Goal: Task Accomplishment & Management: Use online tool/utility

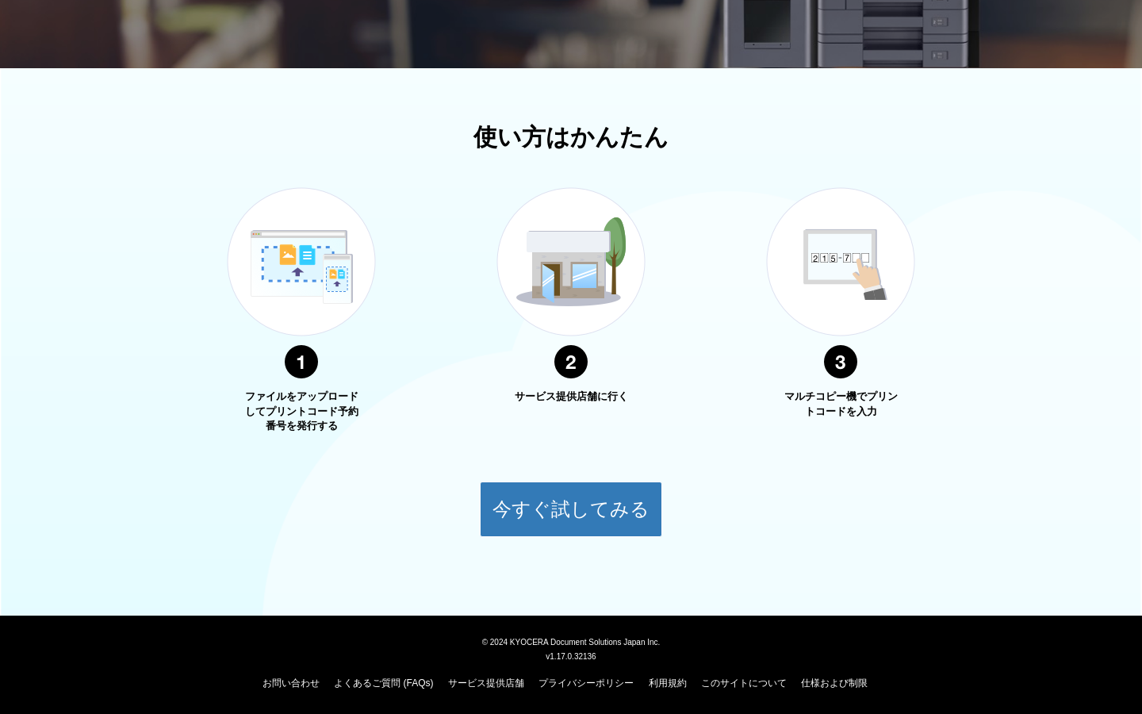
scroll to position [447, 0]
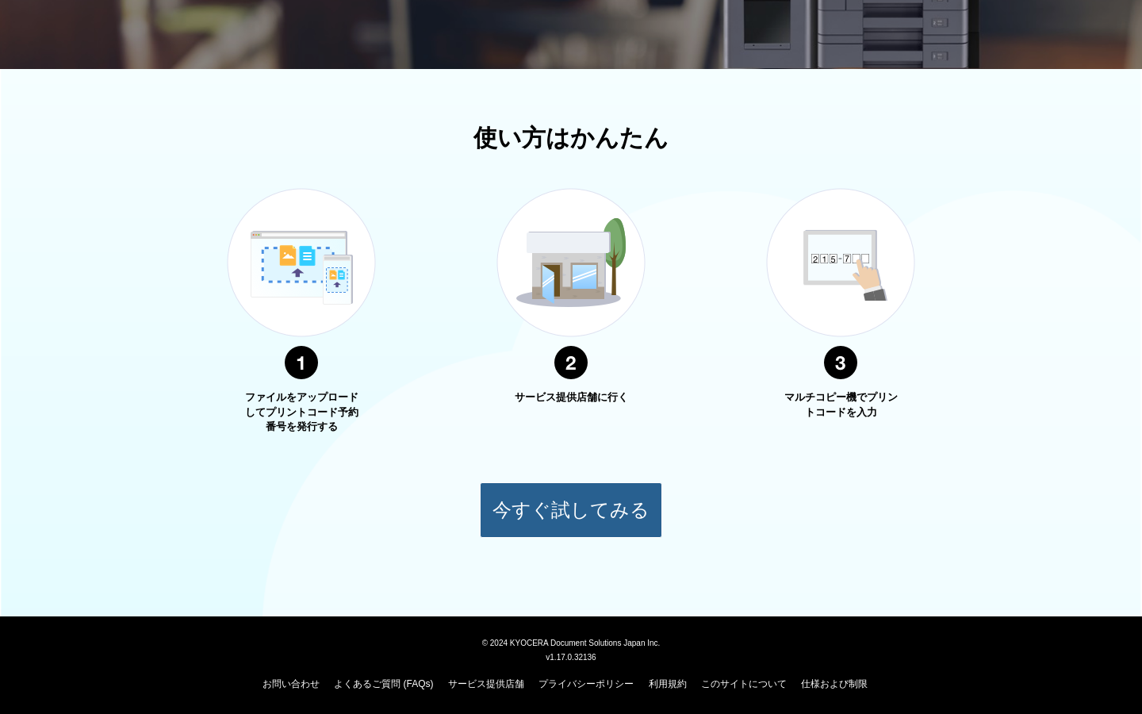
click at [534, 503] on button "今すぐ試してみる" at bounding box center [571, 510] width 182 height 56
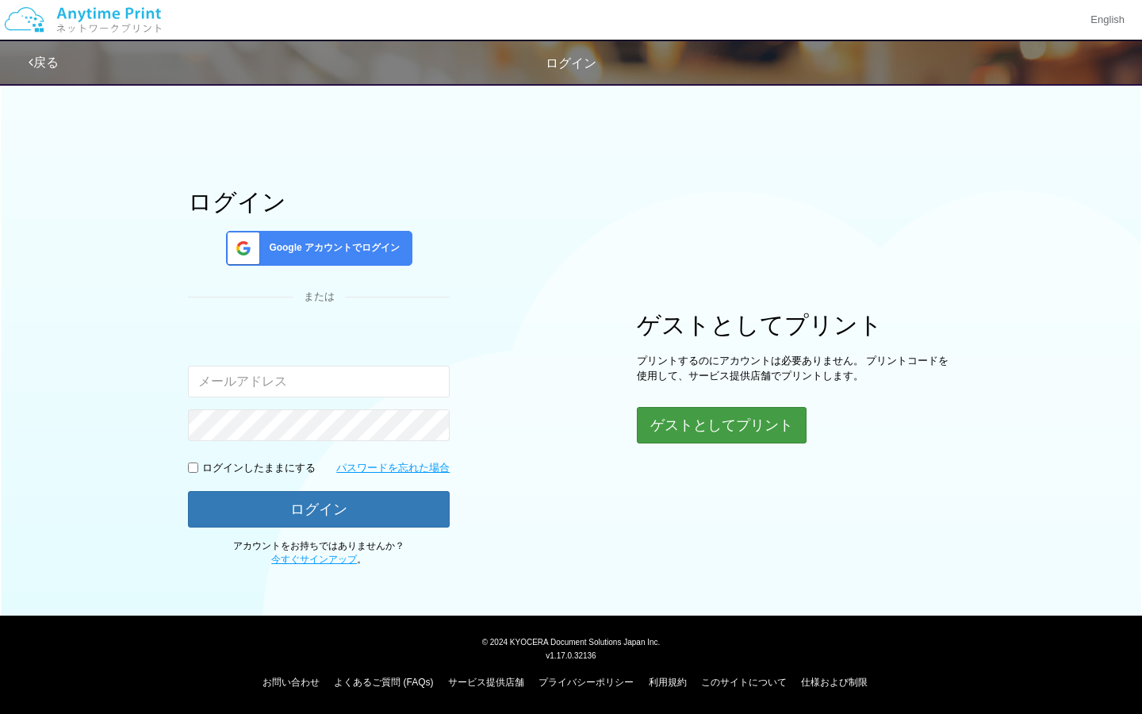
click at [691, 433] on button "ゲストとしてプリント" at bounding box center [722, 425] width 170 height 36
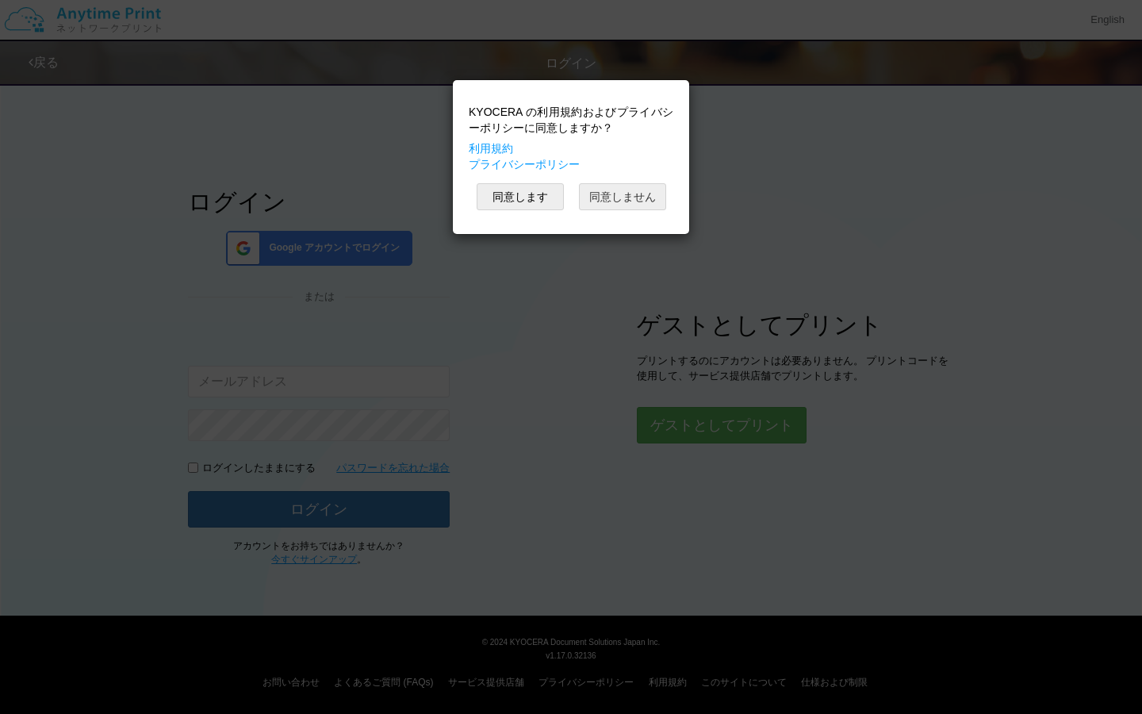
click at [639, 198] on button "同意しません" at bounding box center [622, 196] width 87 height 27
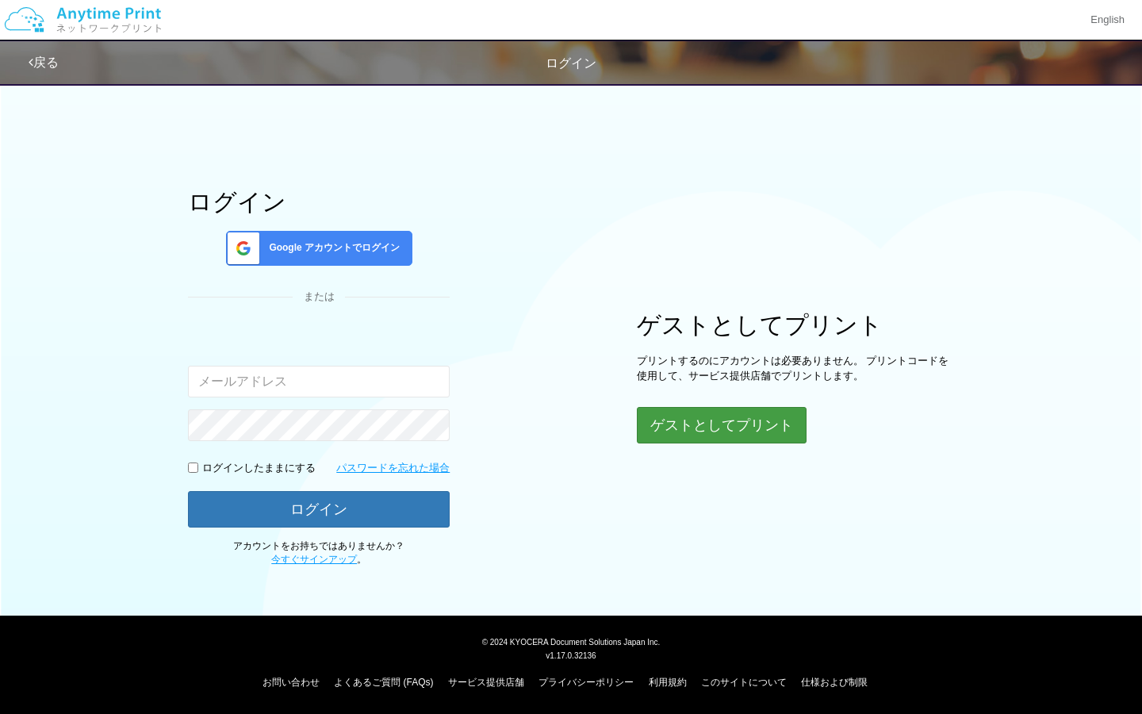
click at [733, 428] on button "ゲストとしてプリント" at bounding box center [722, 425] width 170 height 36
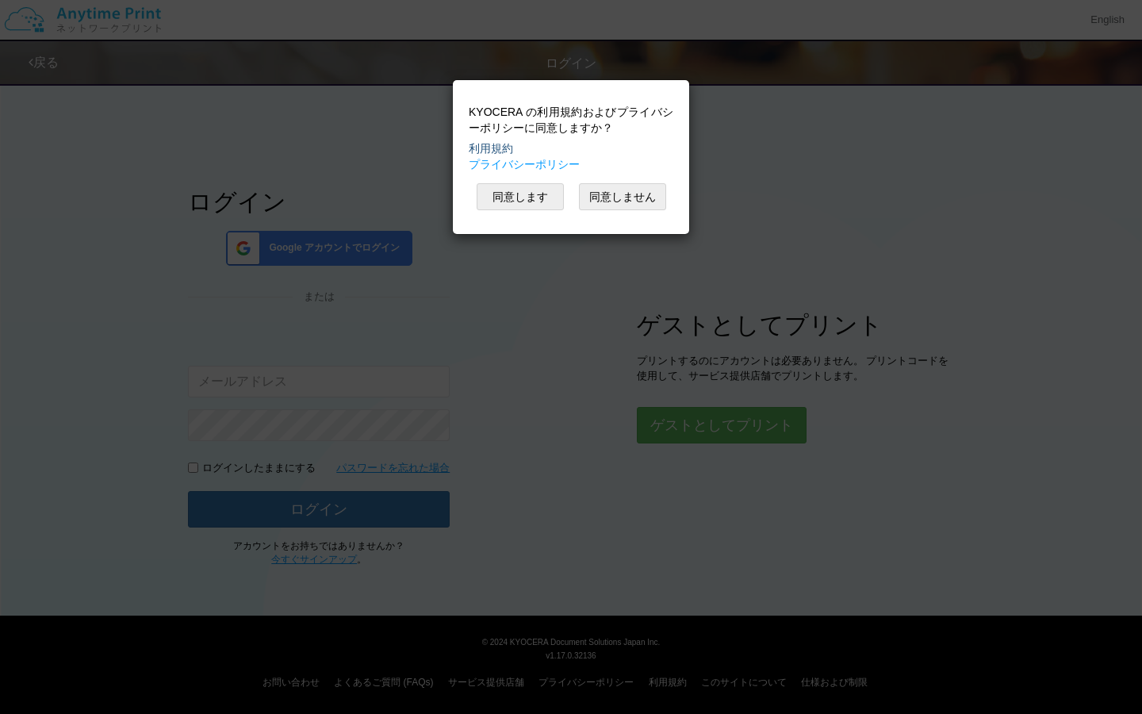
click at [502, 143] on link "利用規約" at bounding box center [491, 148] width 44 height 13
click at [563, 167] on link "プライバシーポリシー" at bounding box center [524, 164] width 111 height 13
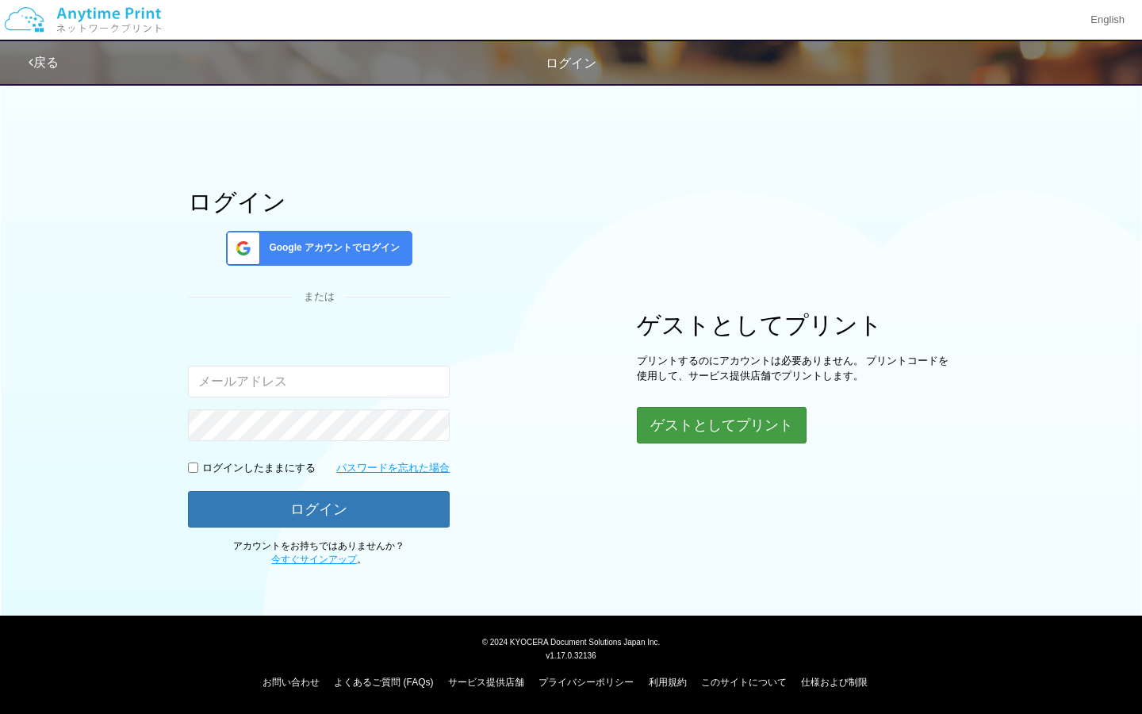
click at [747, 425] on button "ゲストとしてプリント" at bounding box center [722, 425] width 170 height 36
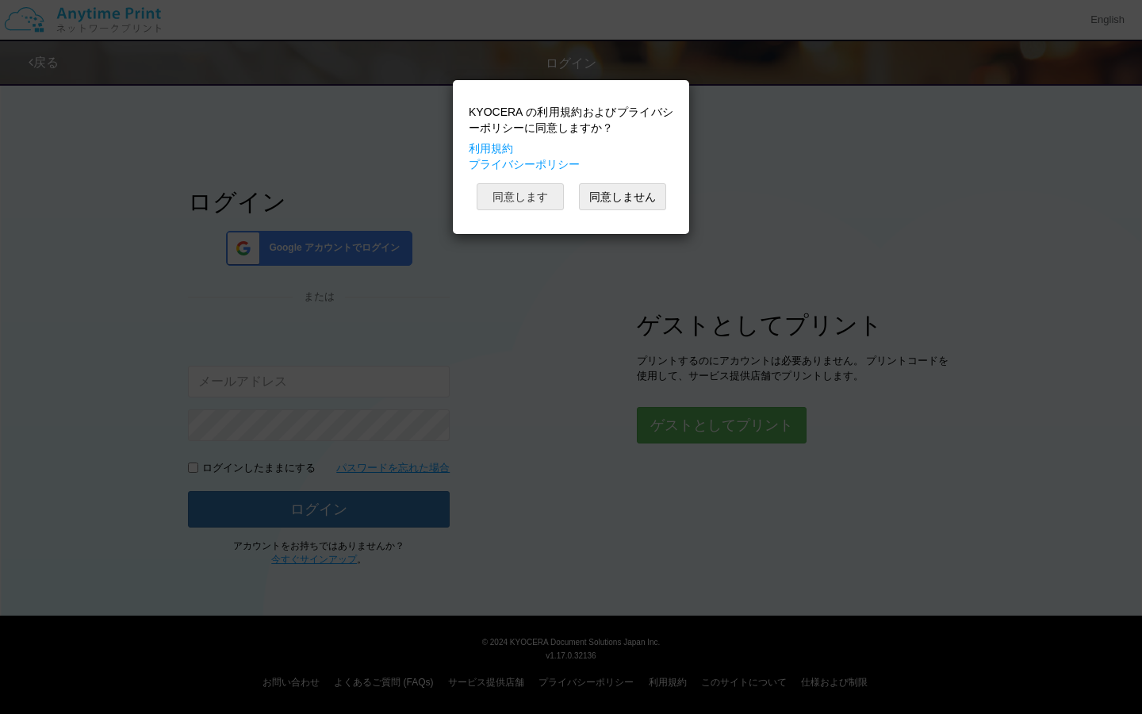
click at [533, 203] on button "同意します" at bounding box center [520, 196] width 87 height 27
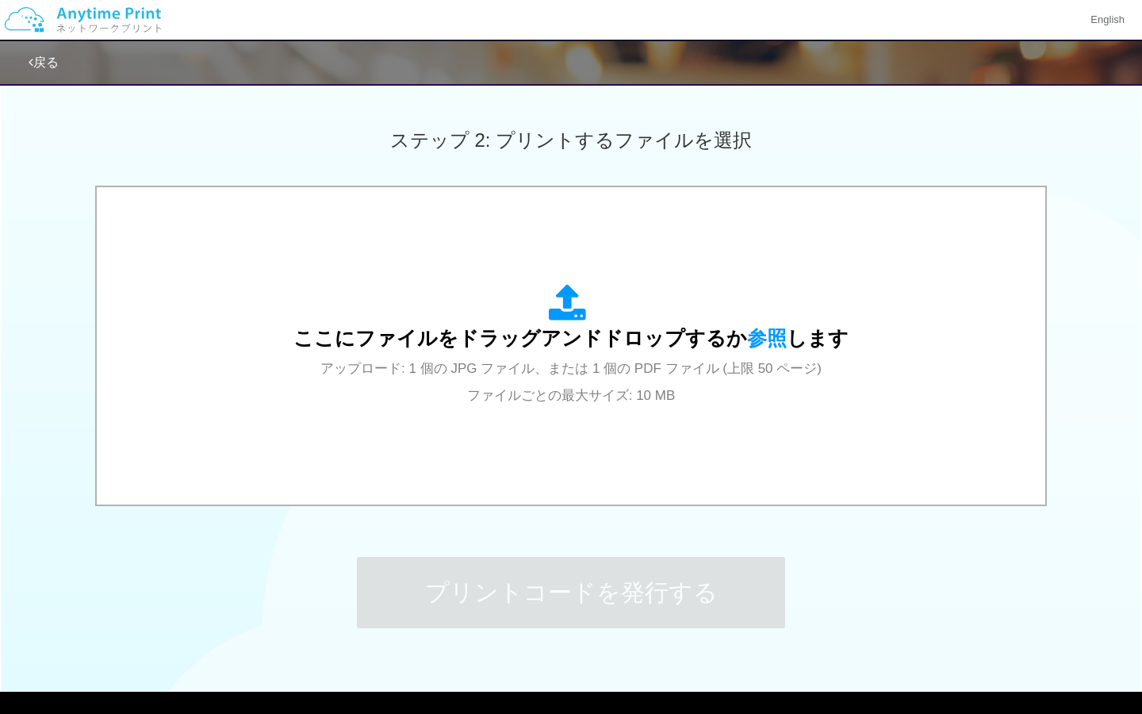
scroll to position [420, 0]
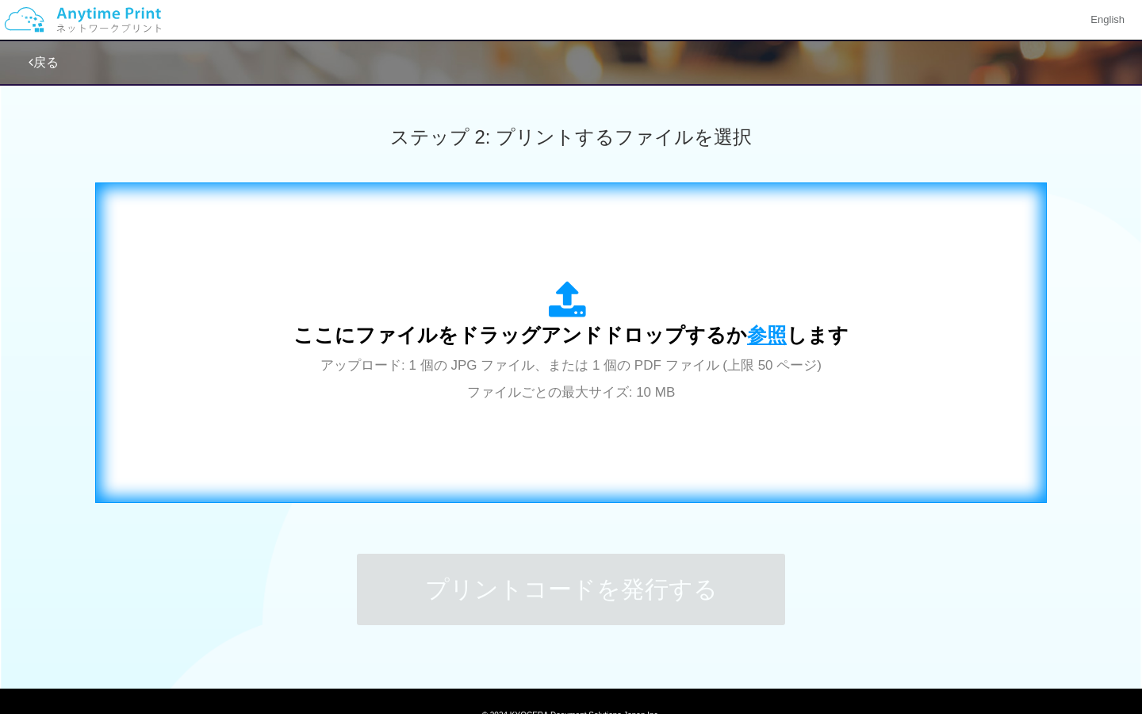
click at [770, 338] on span "参照" at bounding box center [767, 335] width 40 height 22
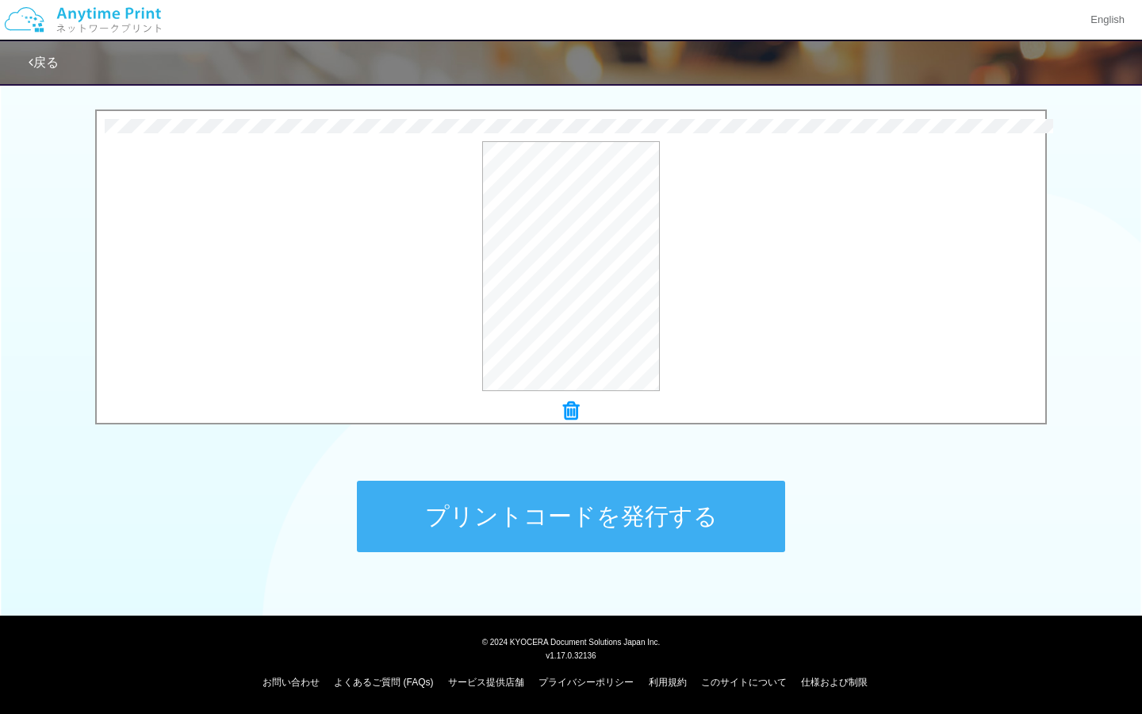
scroll to position [492, 0]
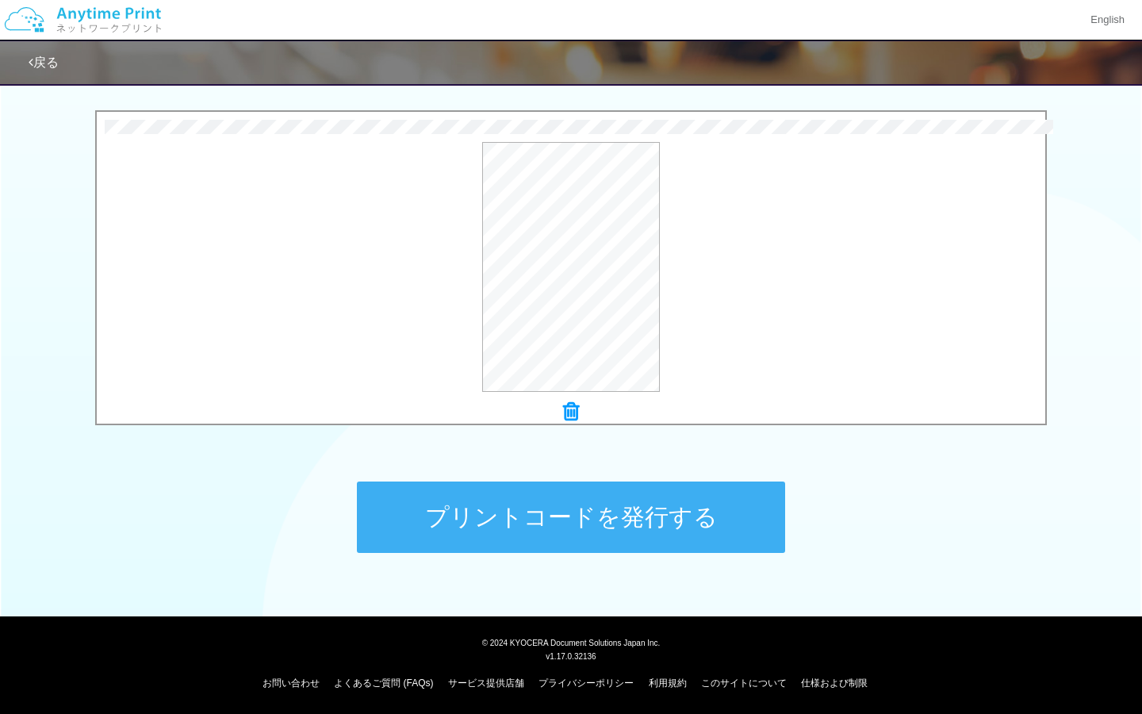
click at [504, 525] on button "プリントコードを発行する" at bounding box center [571, 517] width 428 height 71
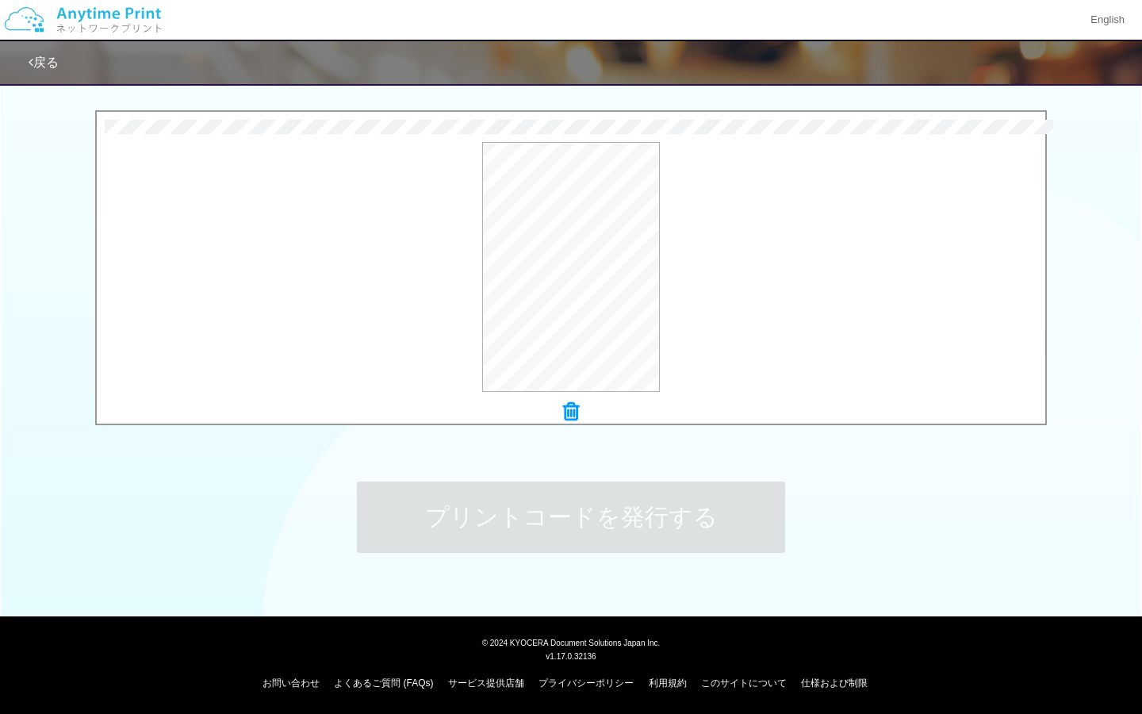
scroll to position [0, 0]
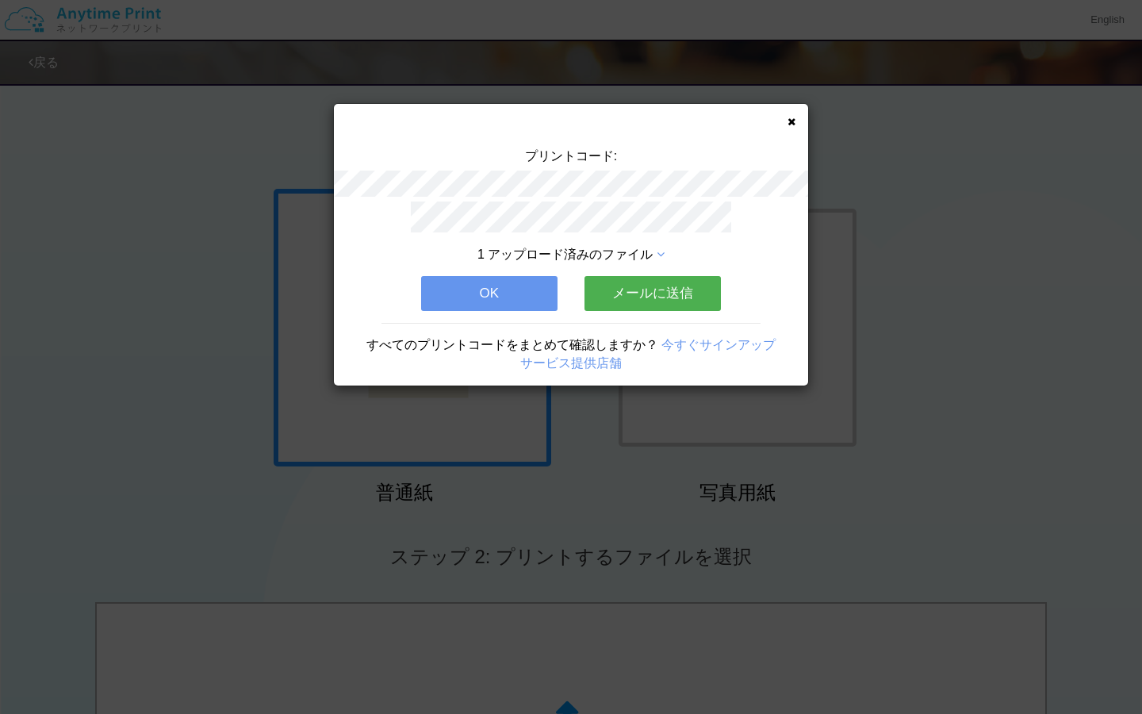
click at [676, 282] on button "メールに送信" at bounding box center [653, 293] width 136 height 35
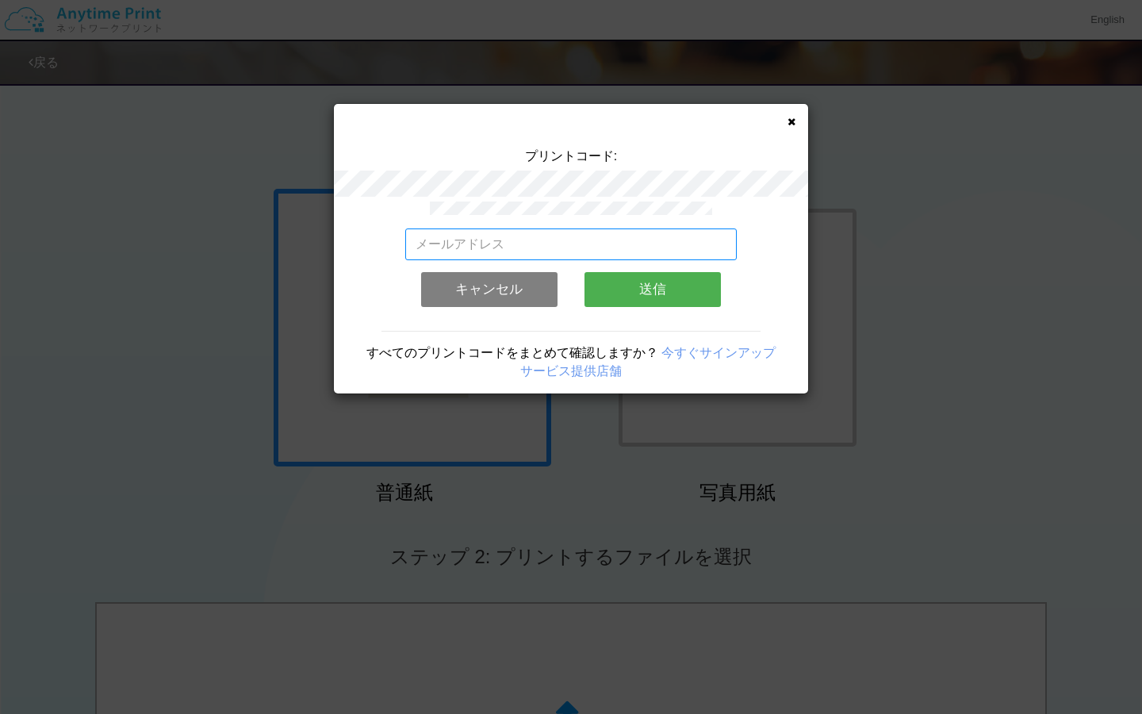
click at [649, 244] on input "email" at bounding box center [571, 244] width 332 height 32
type input "suimonyuka@gmail.com"
click at [704, 280] on button "送信" at bounding box center [653, 289] width 136 height 35
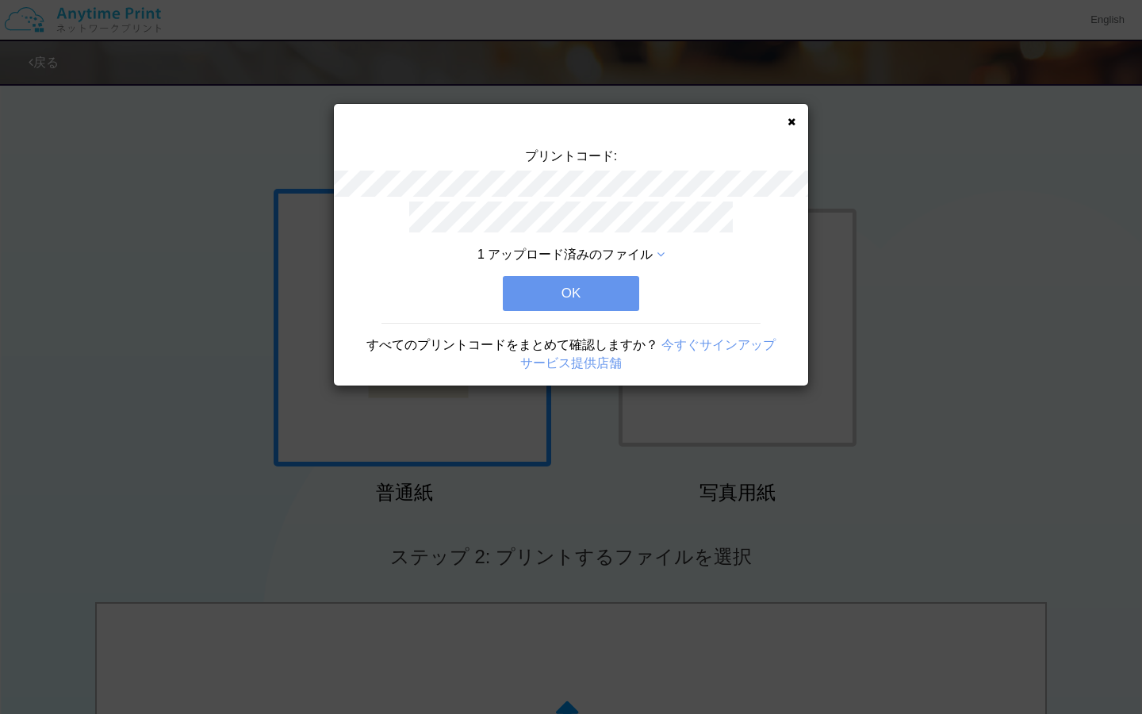
click at [588, 299] on button "OK" at bounding box center [571, 293] width 136 height 35
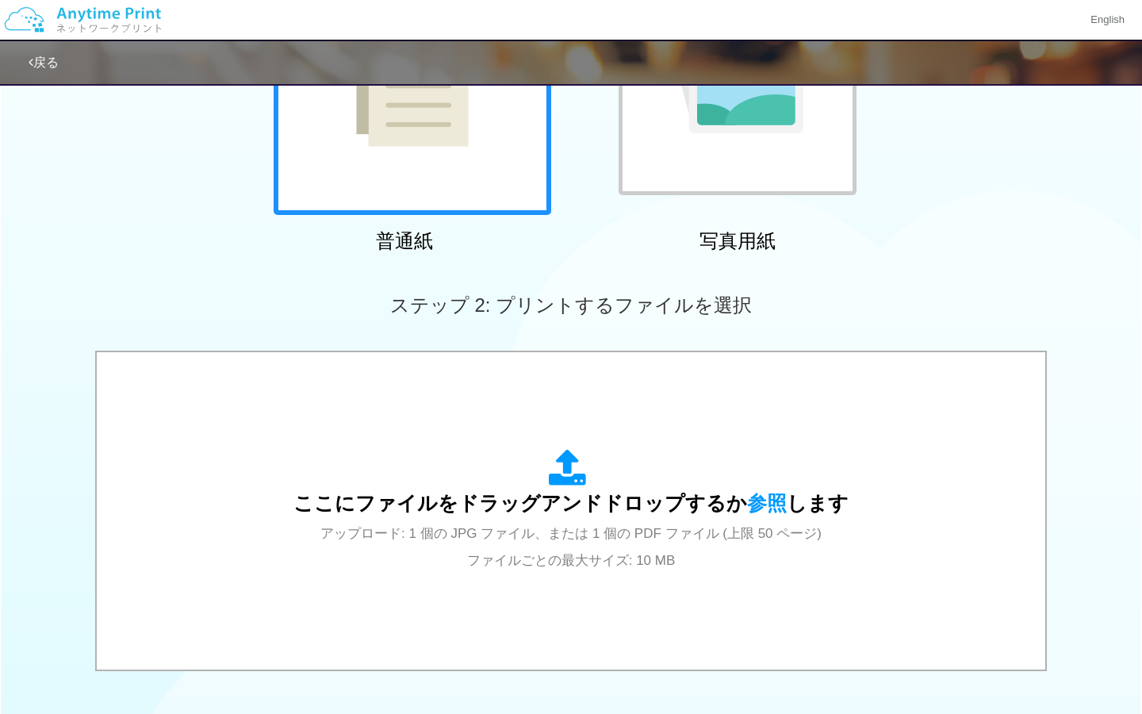
scroll to position [253, 0]
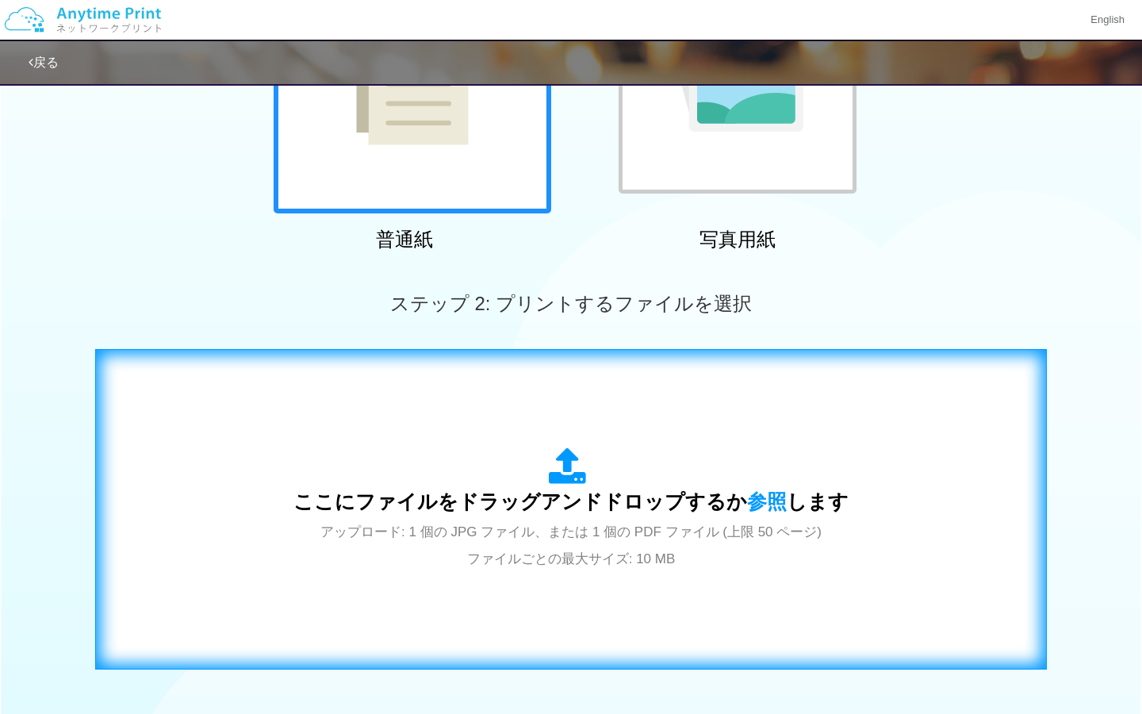
click at [717, 464] on div "ここにファイルをドラッグアンドドロップするか 参照 します アップロード: 1 個の JPG ファイル、または 1 個の PDF ファイル (上限 50 ペー…" at bounding box center [571, 509] width 555 height 124
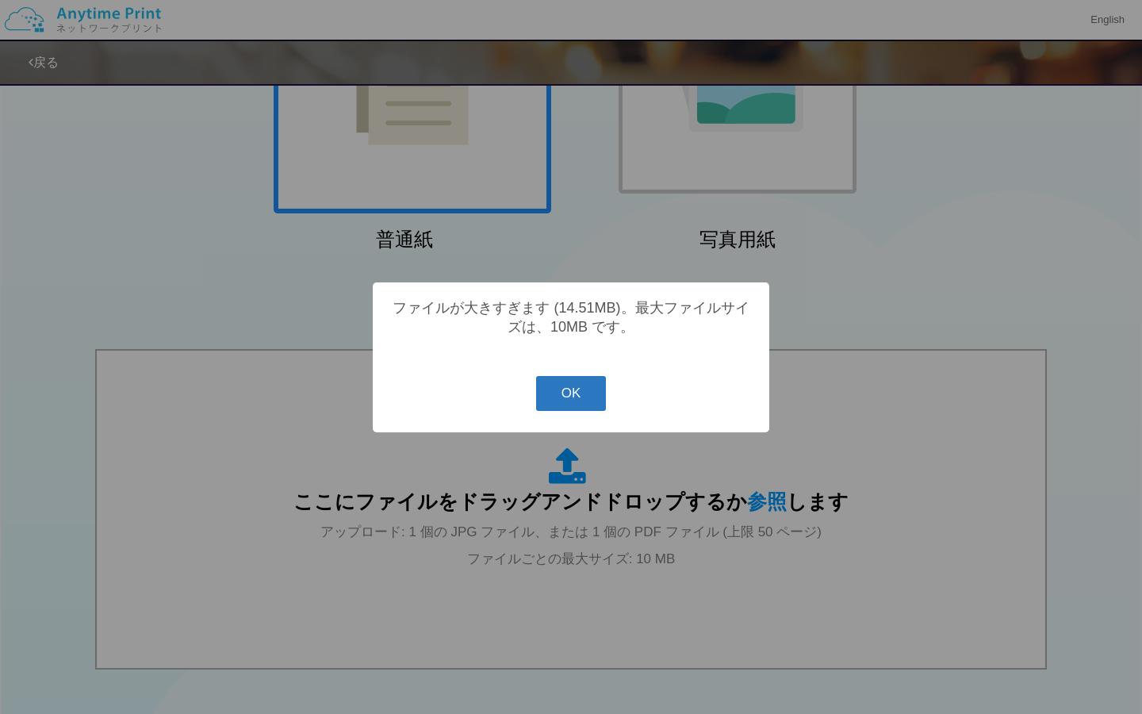
click at [578, 401] on button "OK" at bounding box center [571, 393] width 71 height 35
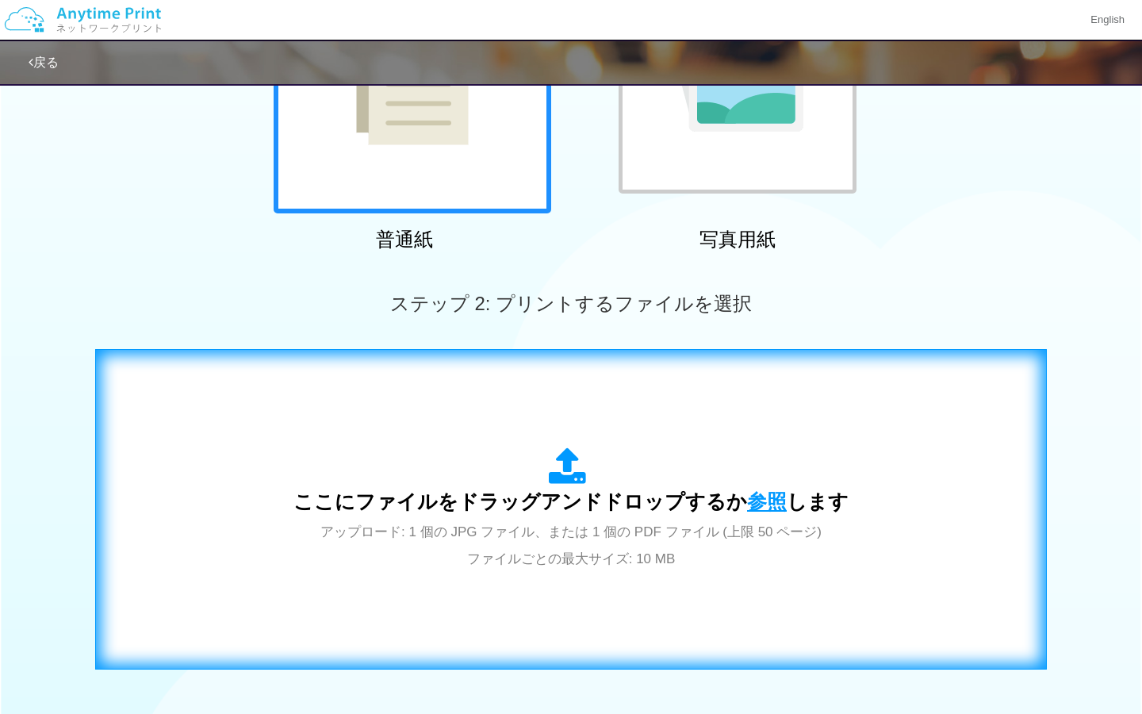
click at [774, 495] on span "参照" at bounding box center [767, 501] width 40 height 22
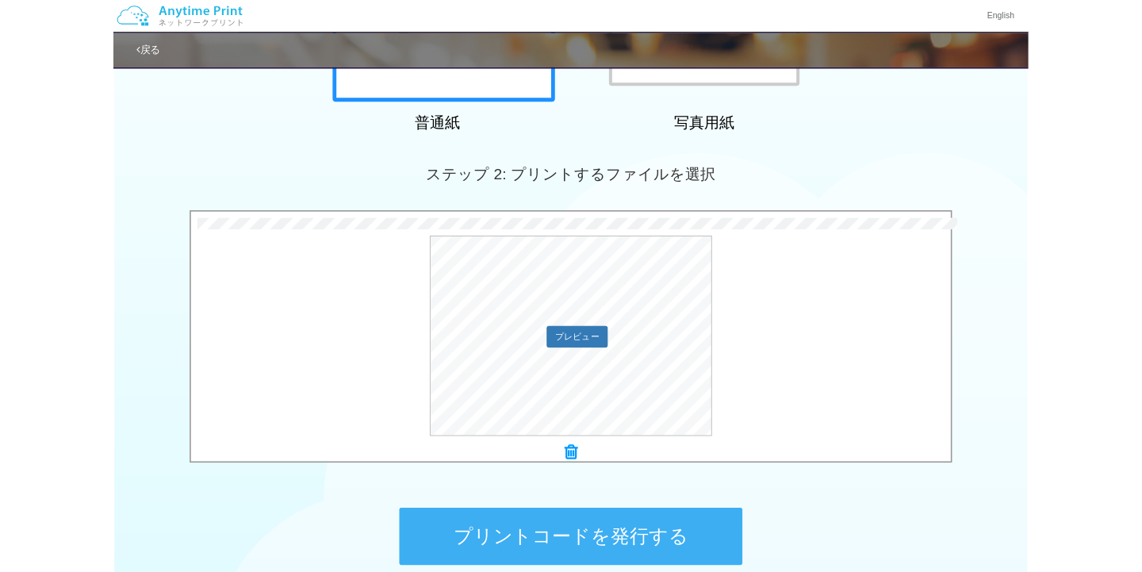
scroll to position [340, 0]
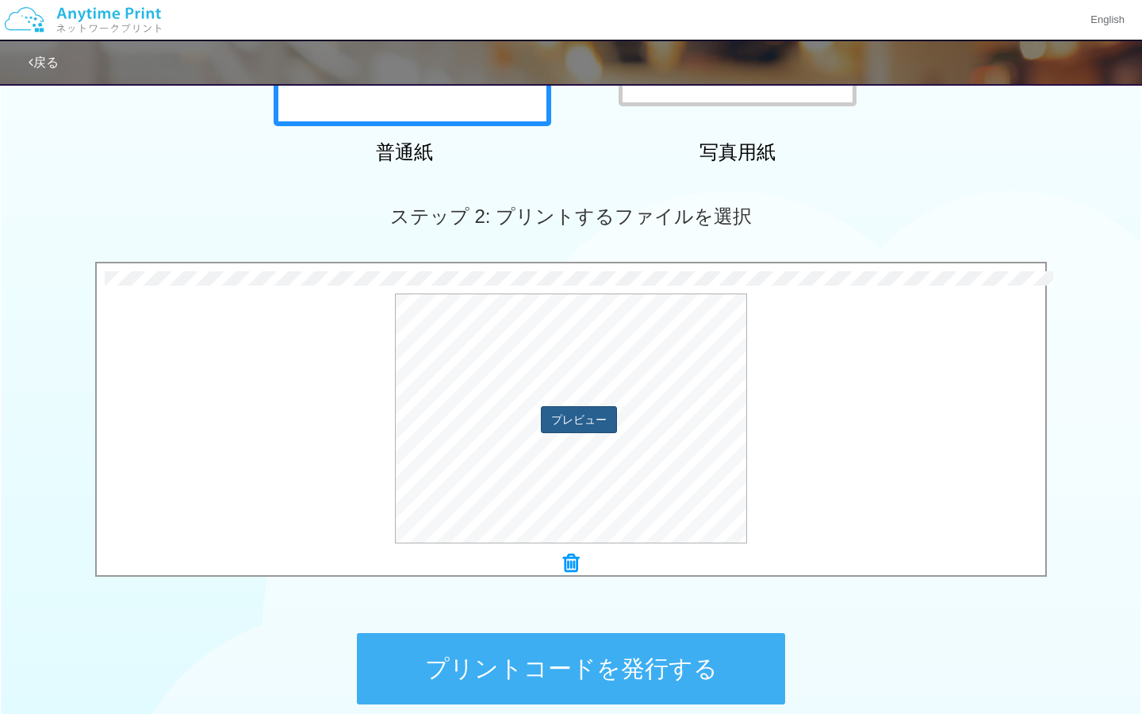
click at [592, 422] on button "プレビュー" at bounding box center [579, 419] width 76 height 27
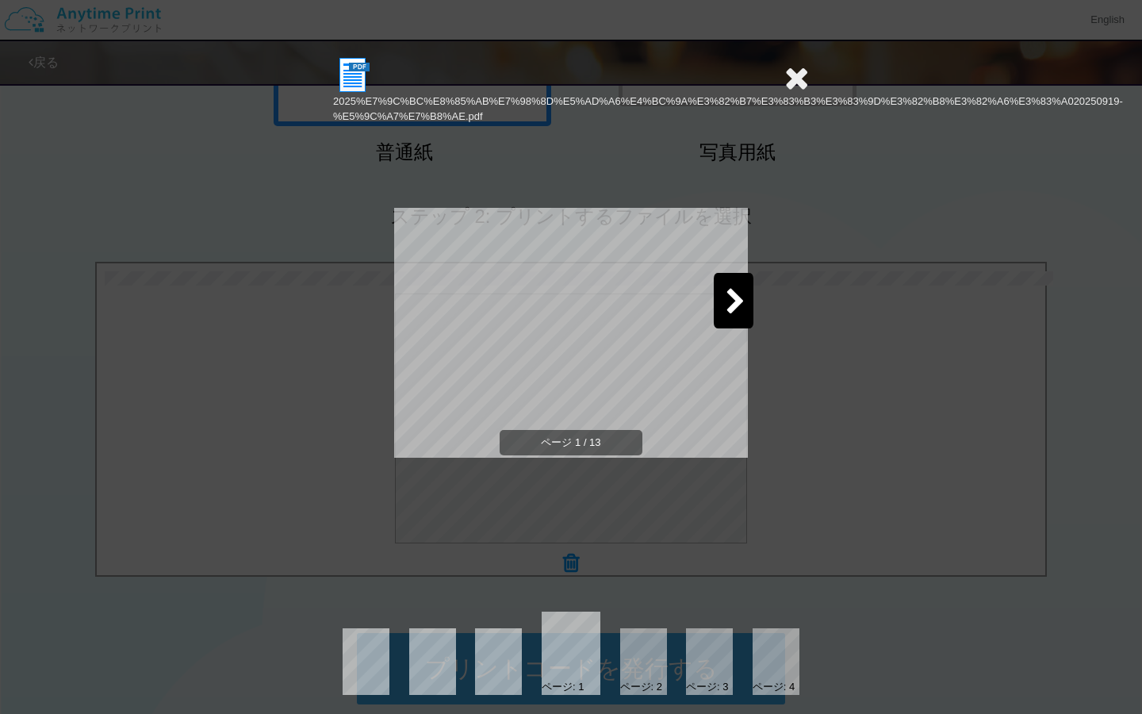
click at [733, 285] on div at bounding box center [734, 301] width 40 height 56
click at [733, 284] on div at bounding box center [734, 301] width 40 height 56
click at [417, 291] on div at bounding box center [409, 301] width 40 height 56
click at [738, 291] on icon at bounding box center [736, 303] width 20 height 28
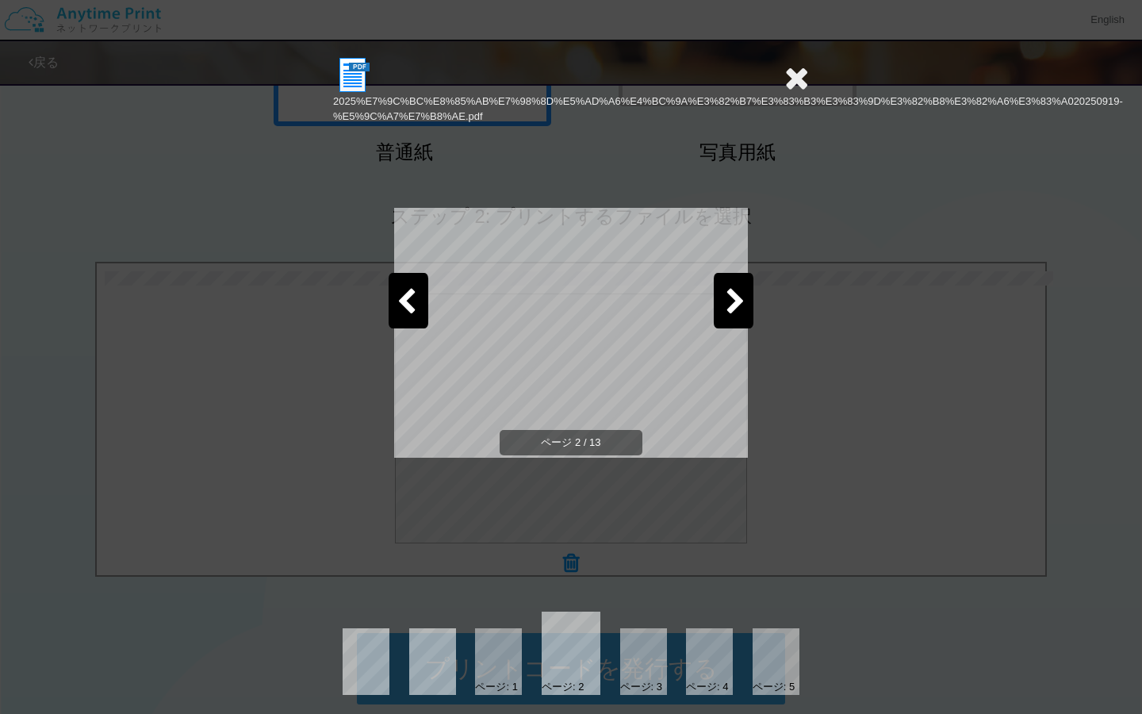
click at [738, 291] on icon at bounding box center [736, 303] width 20 height 28
click at [794, 79] on icon at bounding box center [797, 78] width 25 height 32
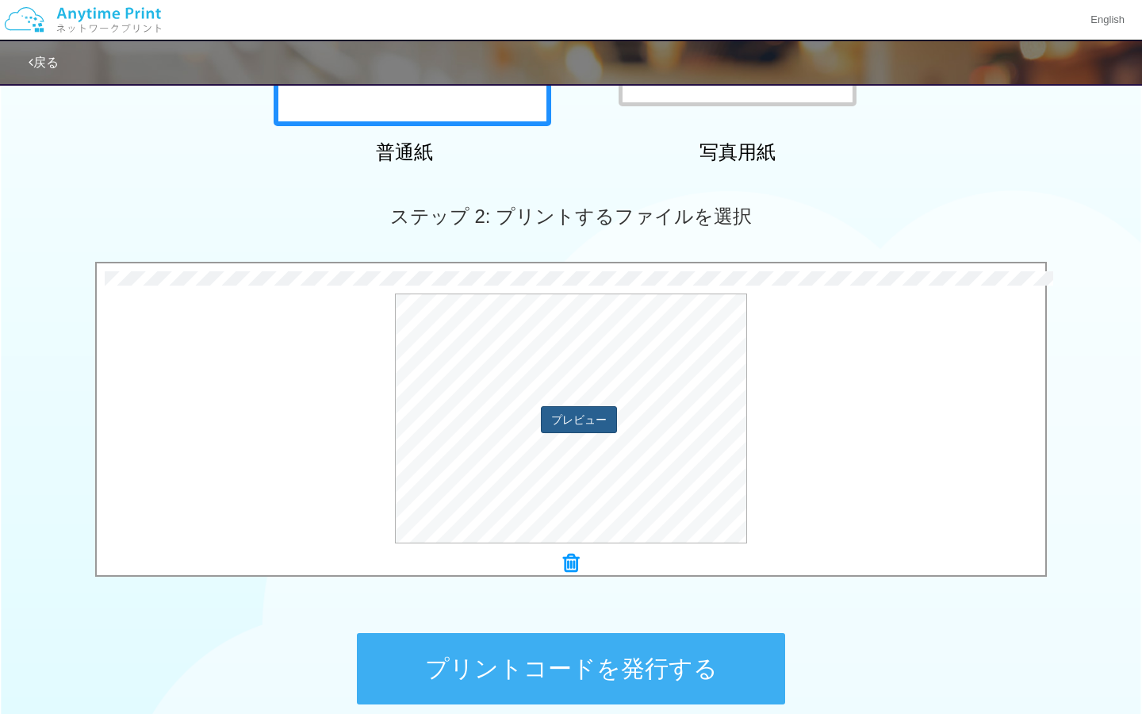
click at [591, 420] on button "プレビュー" at bounding box center [579, 419] width 76 height 27
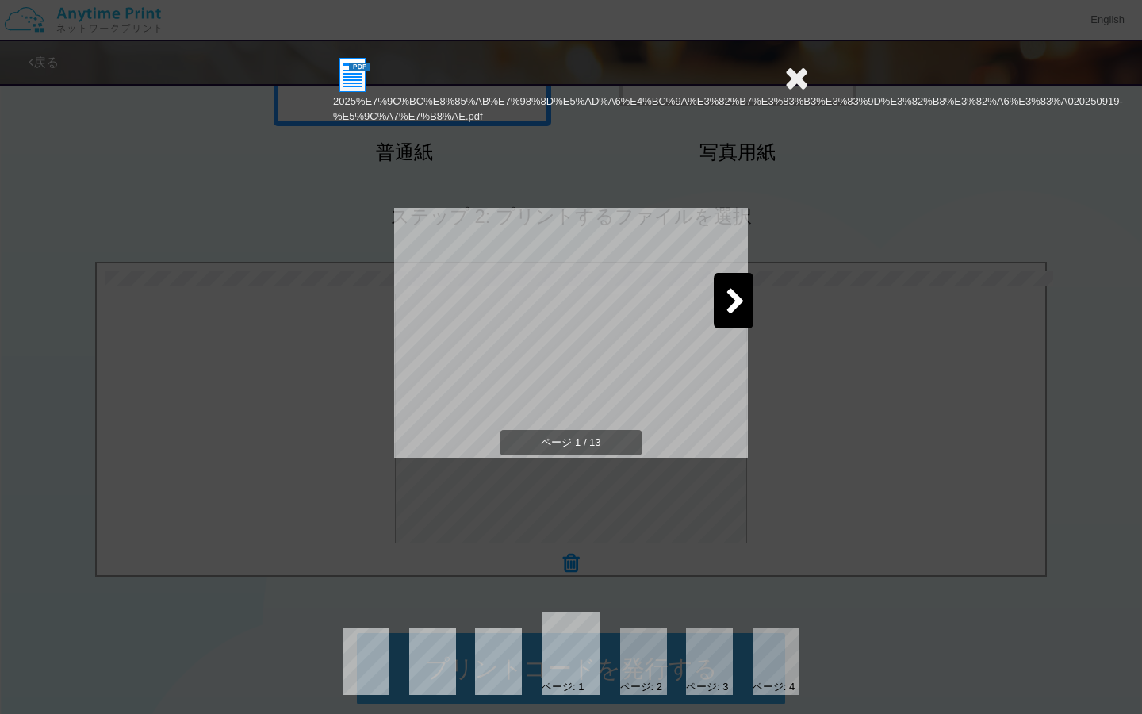
click at [818, 359] on div "2025%E7%9C%BC%E8%85%AB%E7%98%8D%E5%AD%A6%E4%BC%9A%E3%82%B7%E3%83%B3%E3%83%9D%E3…" at bounding box center [571, 357] width 1142 height 714
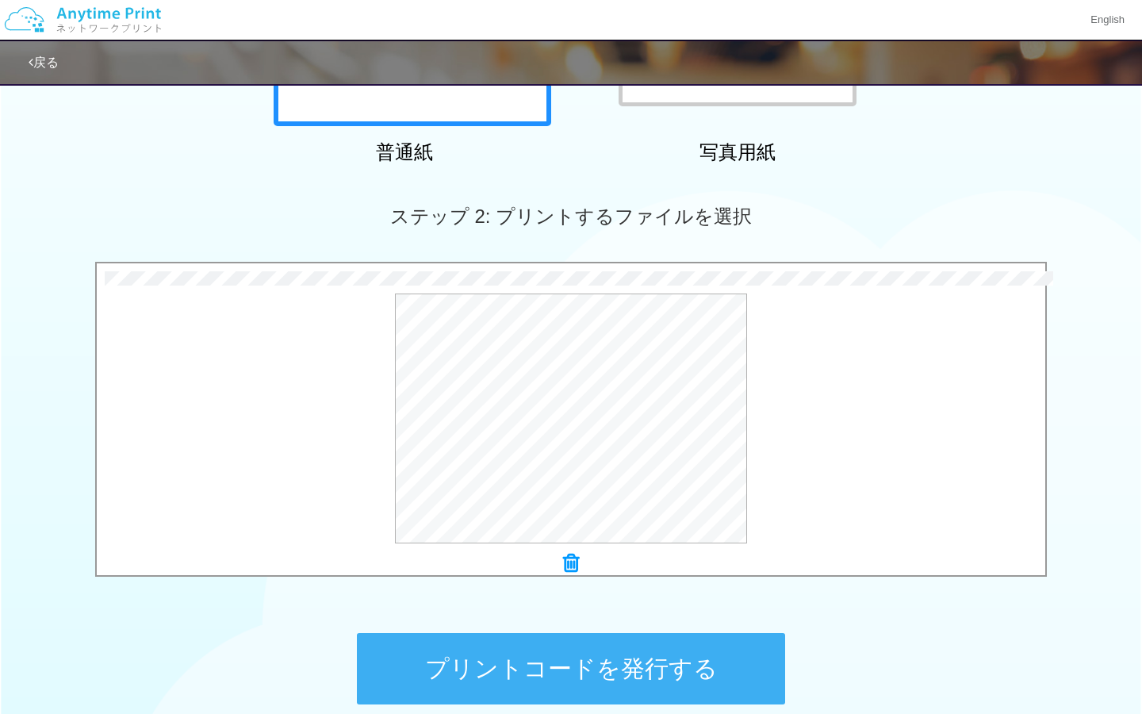
click at [570, 566] on icon at bounding box center [571, 563] width 16 height 21
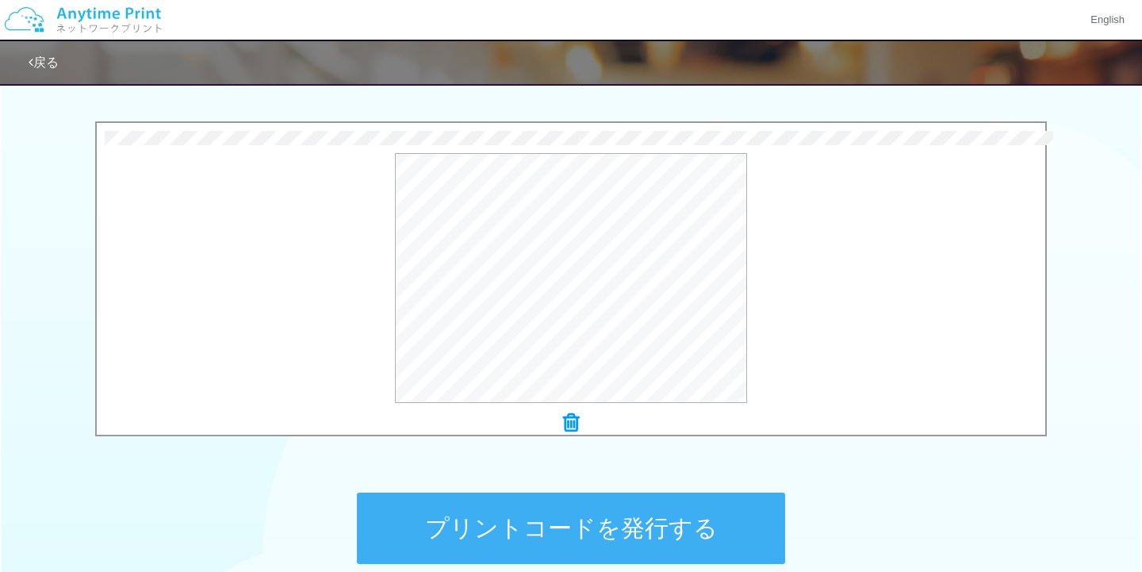
scroll to position [489, 0]
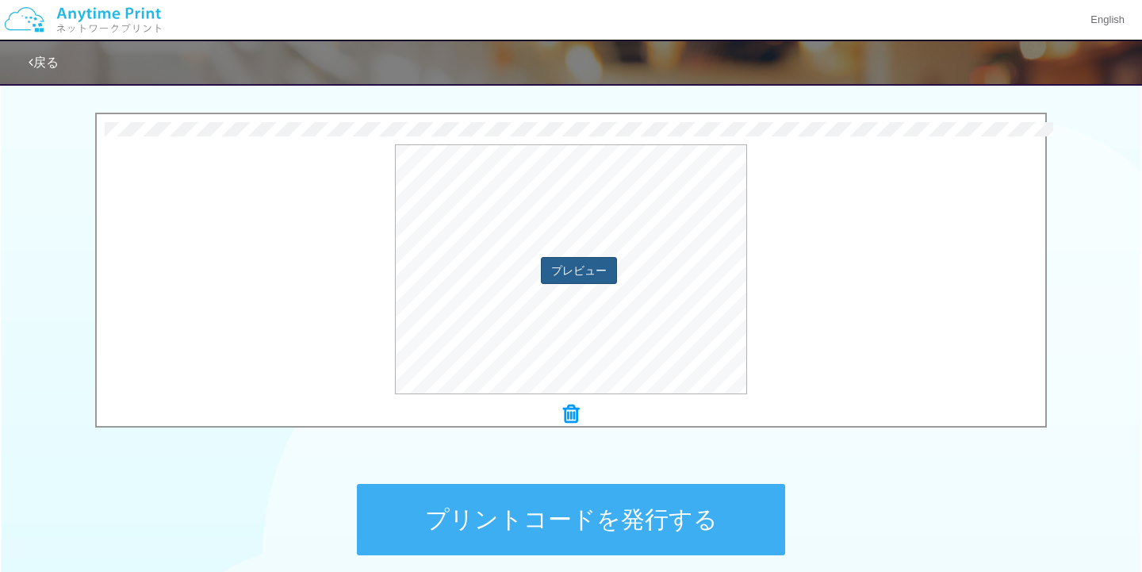
click at [570, 274] on button "プレビュー" at bounding box center [579, 270] width 76 height 27
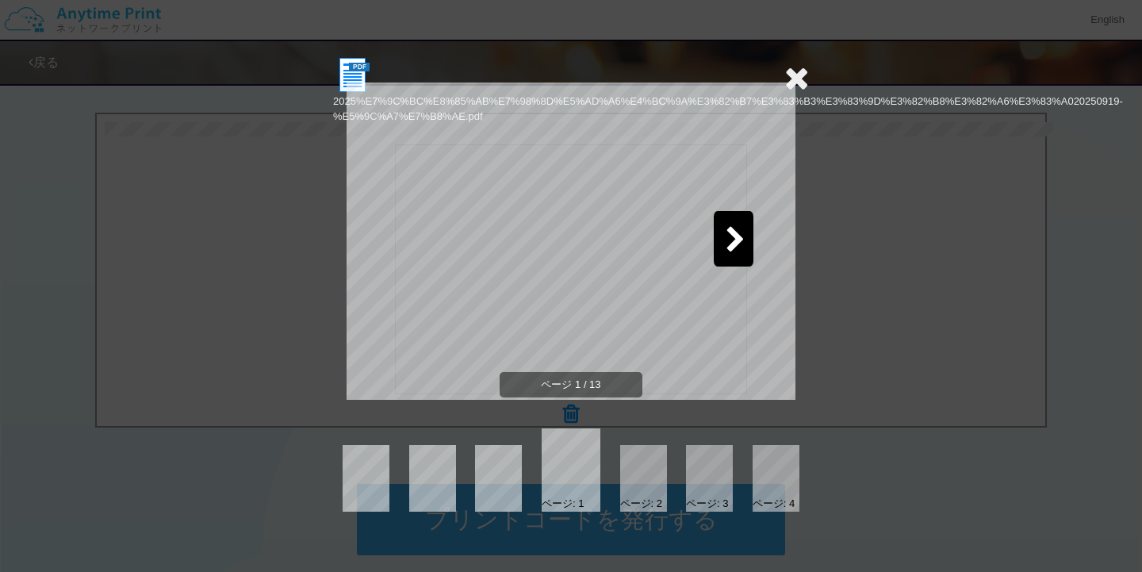
click at [731, 241] on icon at bounding box center [736, 241] width 20 height 28
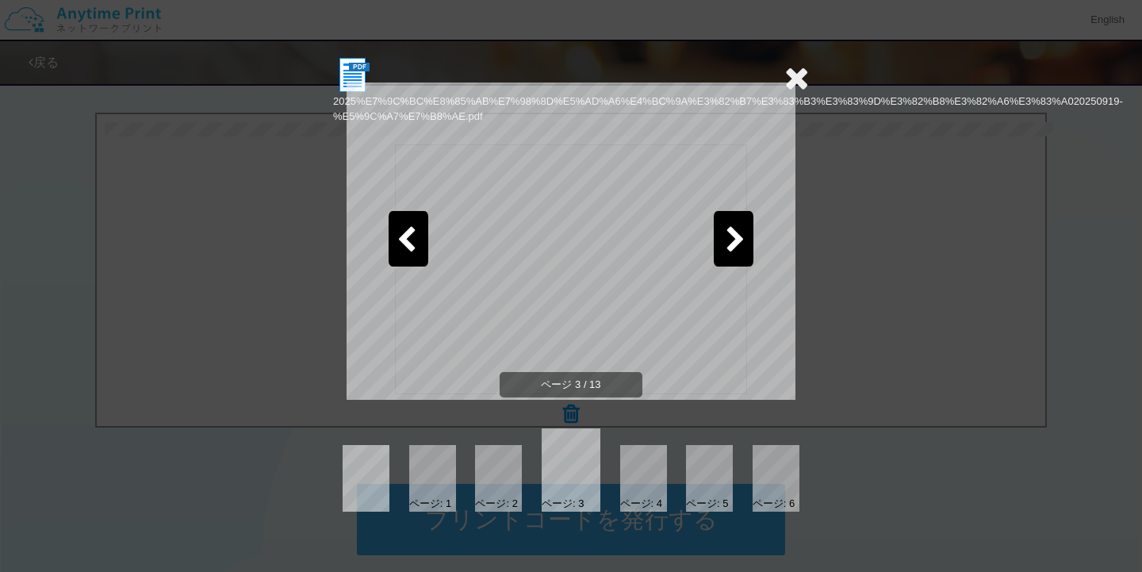
click at [731, 241] on icon at bounding box center [736, 241] width 20 height 28
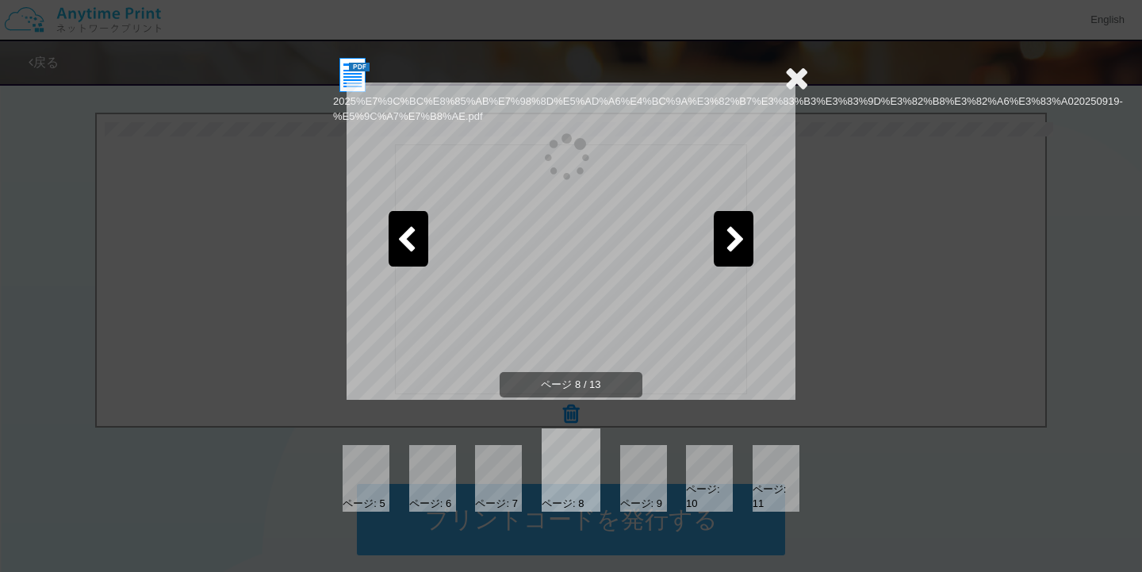
click at [731, 241] on icon at bounding box center [736, 241] width 20 height 28
click at [796, 83] on icon at bounding box center [797, 78] width 25 height 32
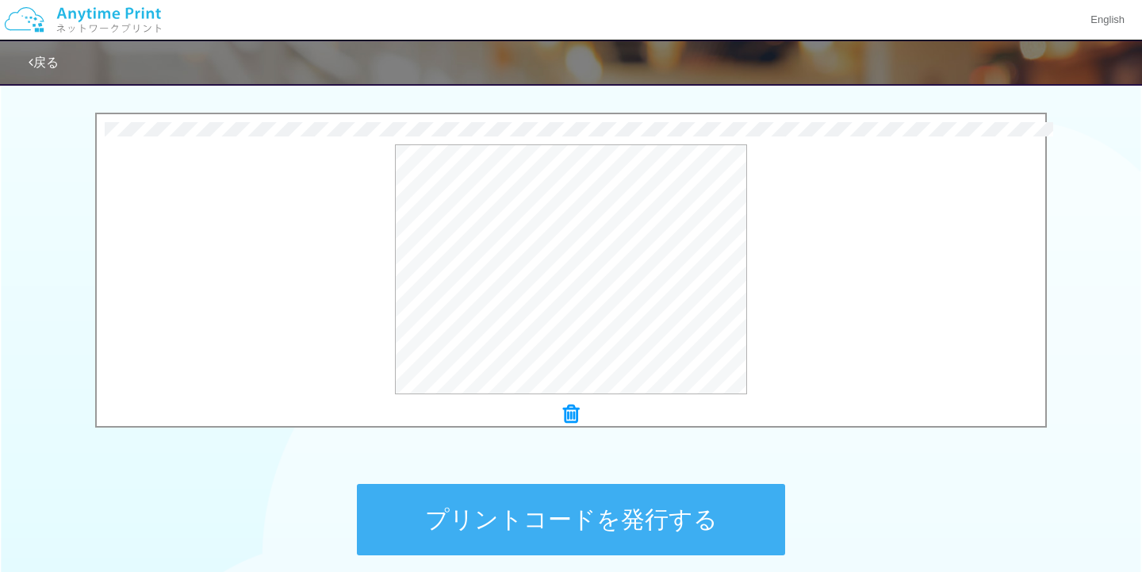
click at [567, 409] on icon at bounding box center [571, 414] width 16 height 21
click at [570, 267] on button "プレビュー" at bounding box center [579, 270] width 76 height 27
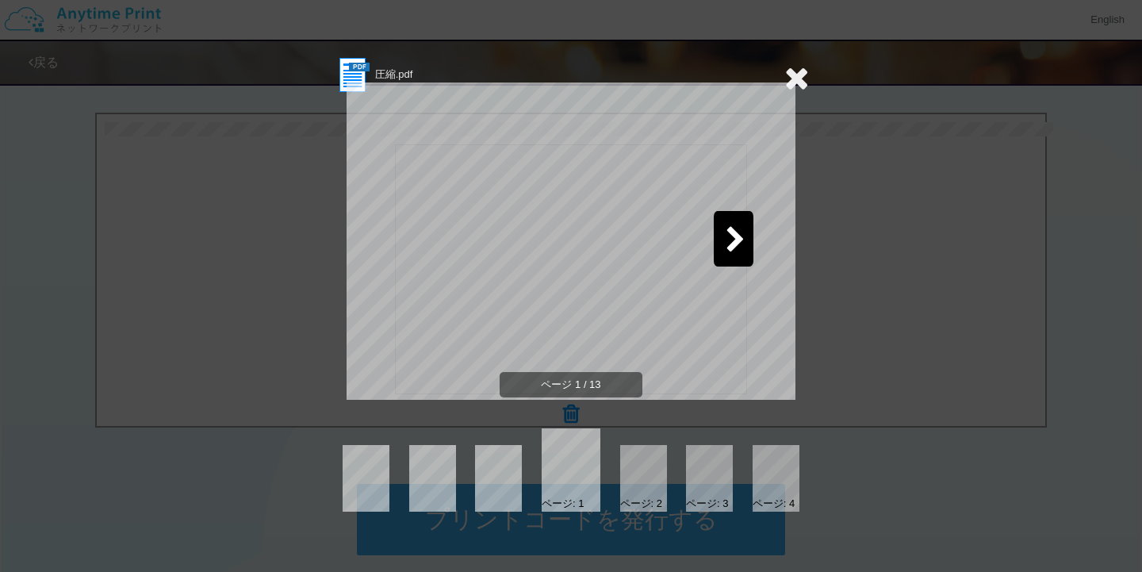
click at [800, 79] on icon at bounding box center [797, 78] width 25 height 32
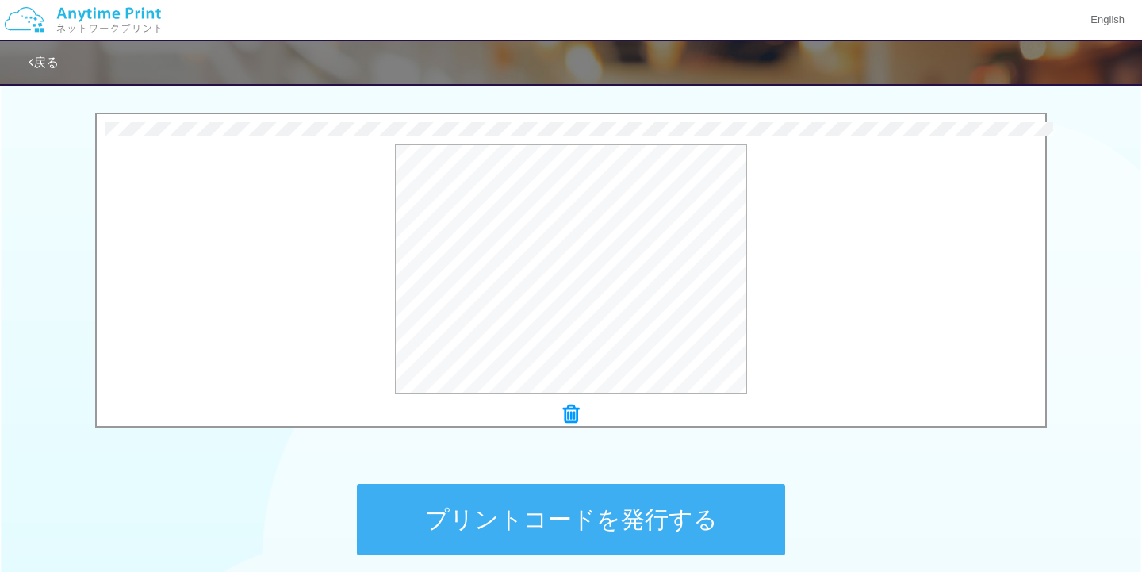
click at [565, 413] on icon at bounding box center [571, 414] width 16 height 21
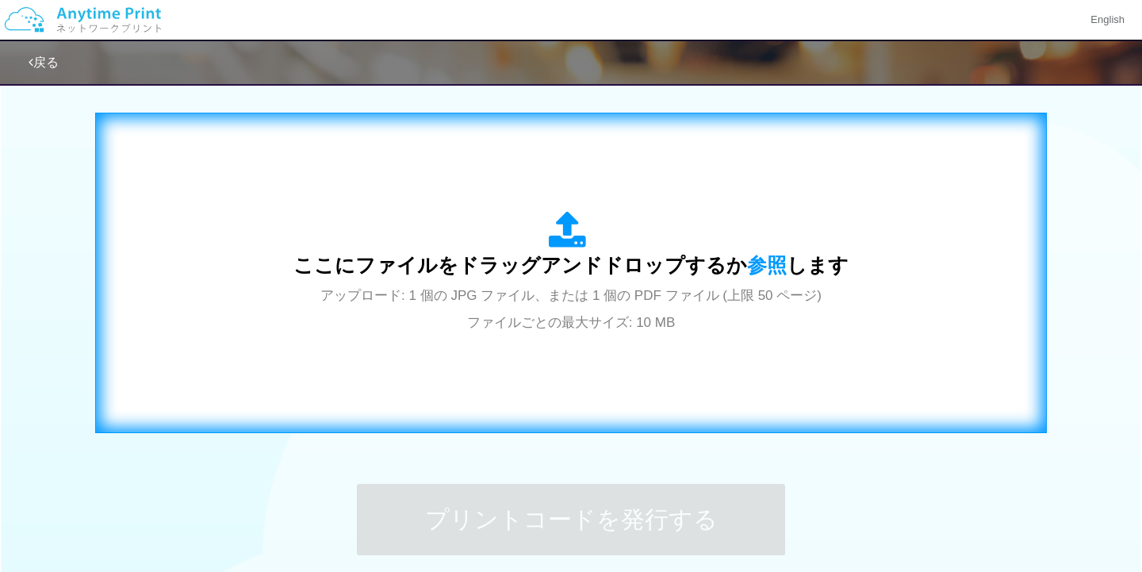
click at [571, 413] on div "ここにファイルをドラッグアンドドロップするか 参照 します アップロード: 1 個の JPG ファイル、または 1 個の PDF ファイル (上限 50 ペー…" at bounding box center [571, 272] width 919 height 287
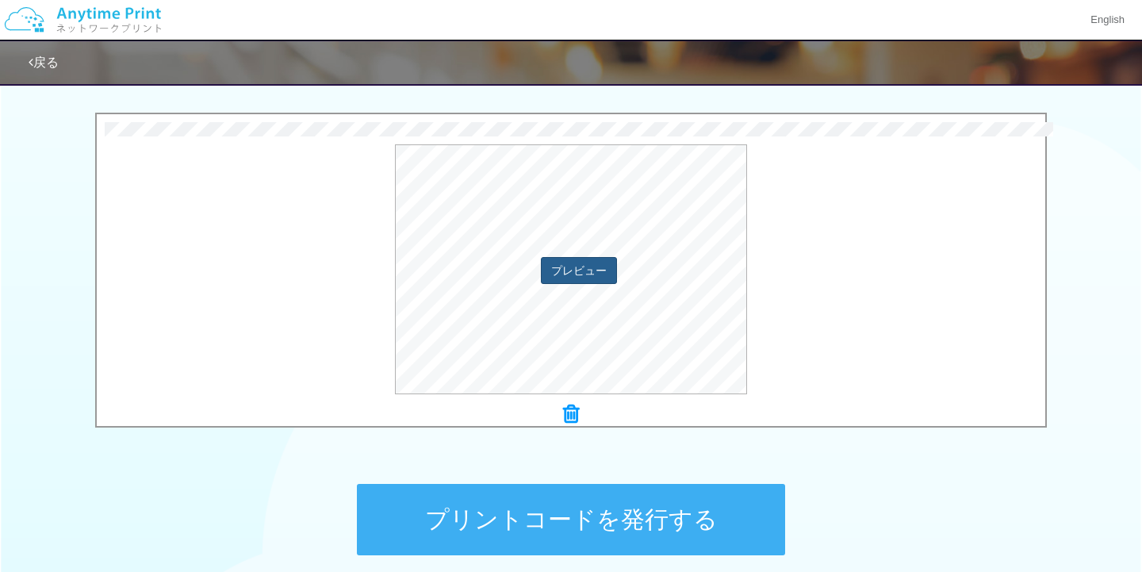
click at [599, 276] on button "プレビュー" at bounding box center [579, 270] width 76 height 27
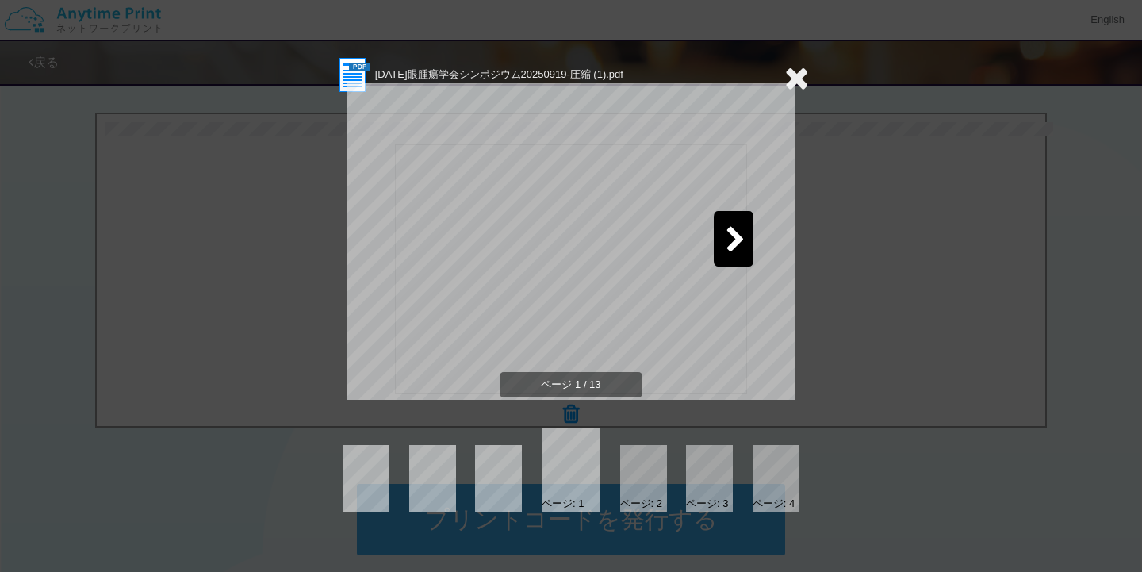
click at [631, 463] on div at bounding box center [643, 478] width 47 height 67
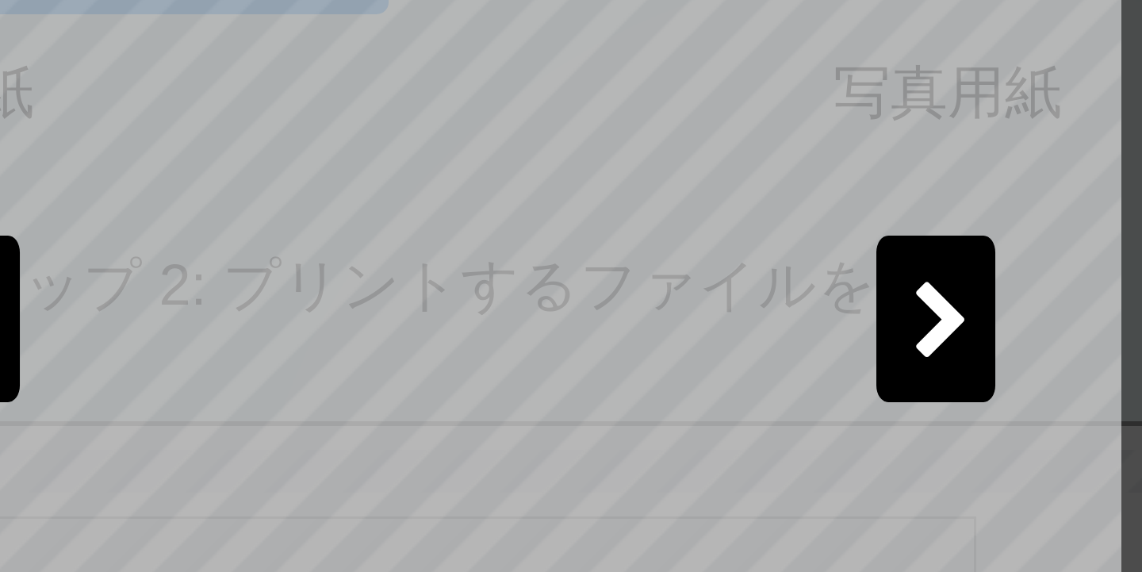
scroll to position [344, 0]
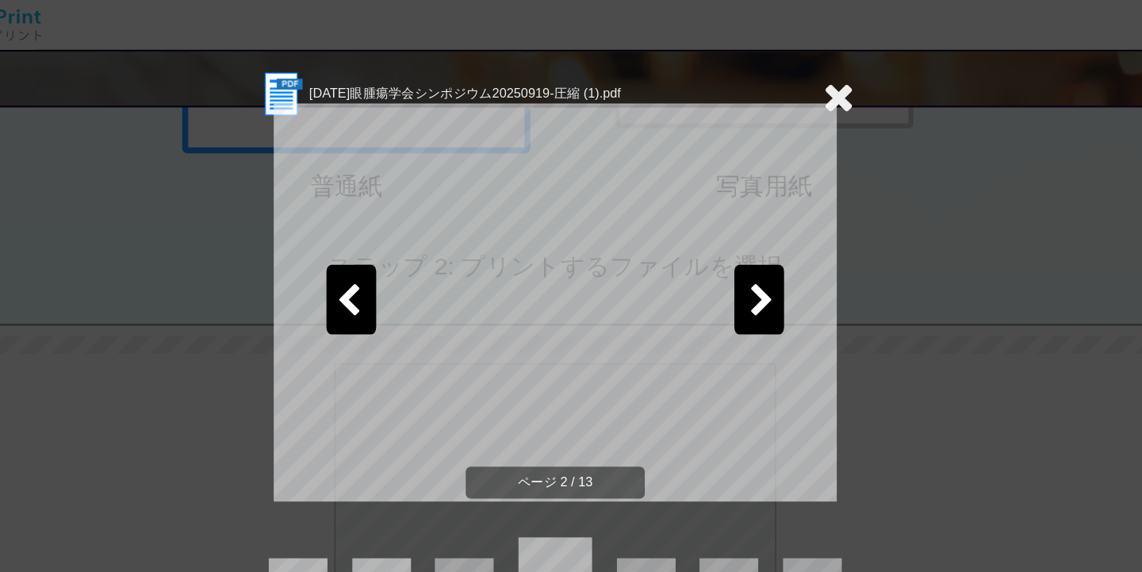
click at [726, 242] on icon at bounding box center [736, 241] width 20 height 28
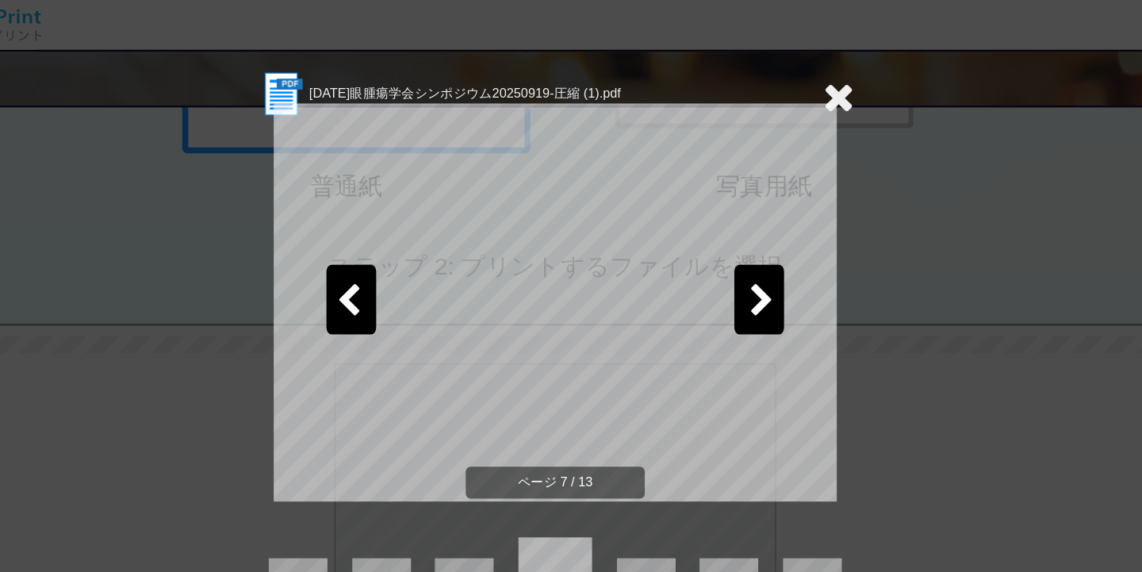
click at [785, 78] on icon at bounding box center [797, 78] width 25 height 32
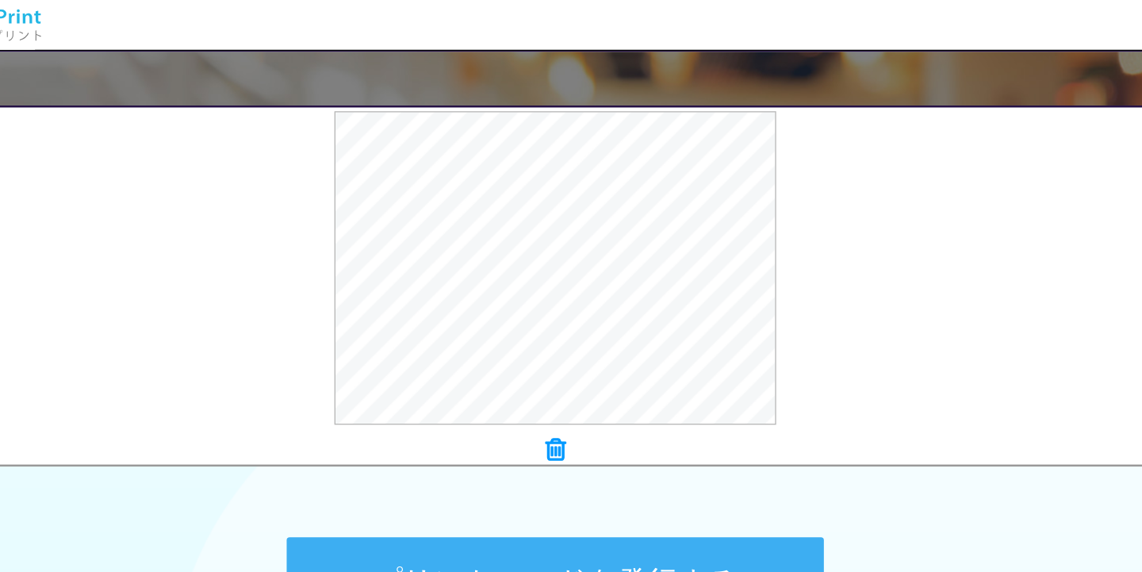
scroll to position [430, 0]
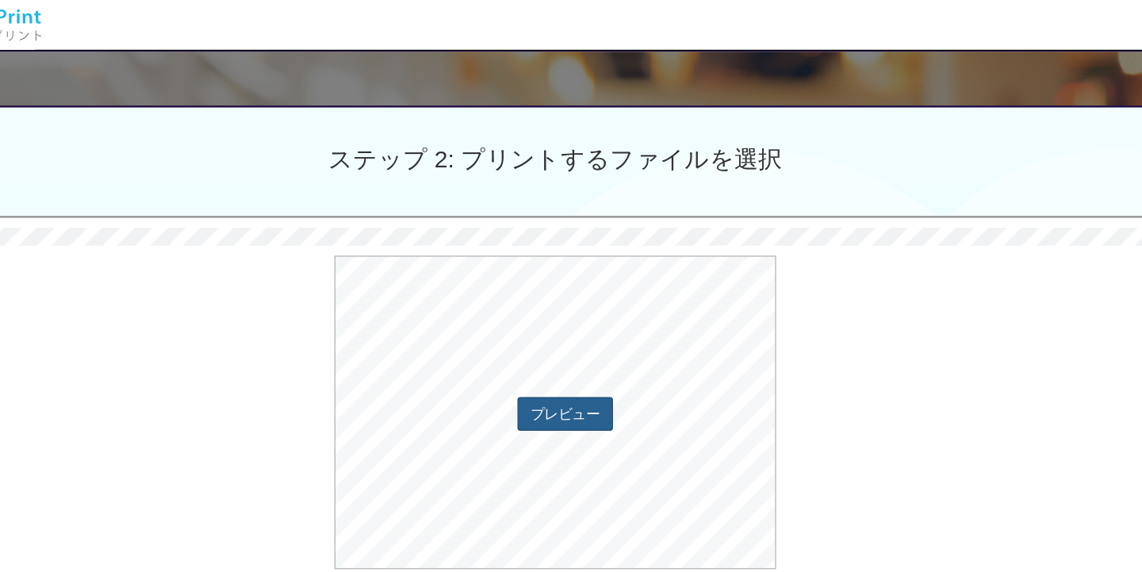
click at [541, 324] on button "プレビュー" at bounding box center [579, 330] width 76 height 27
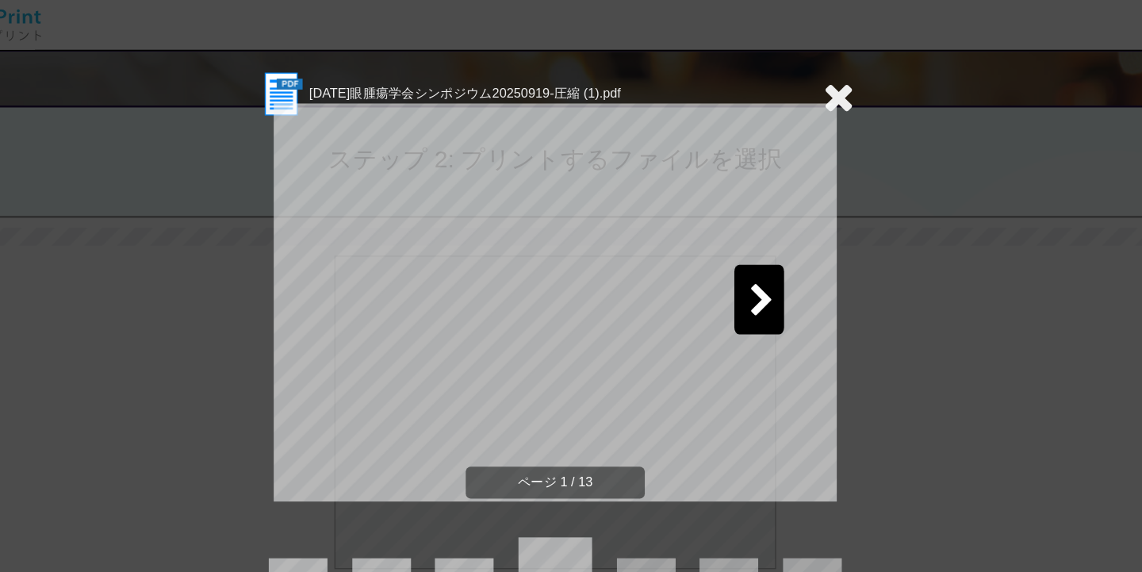
click at [726, 243] on icon at bounding box center [736, 241] width 20 height 28
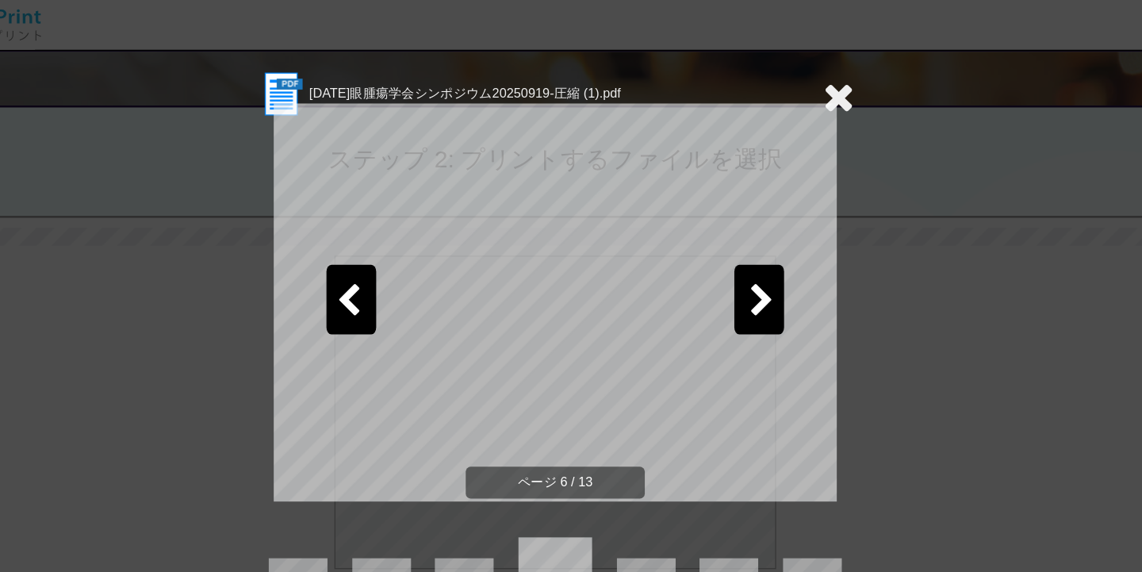
click at [726, 243] on icon at bounding box center [736, 241] width 20 height 28
click at [726, 242] on icon at bounding box center [736, 241] width 20 height 28
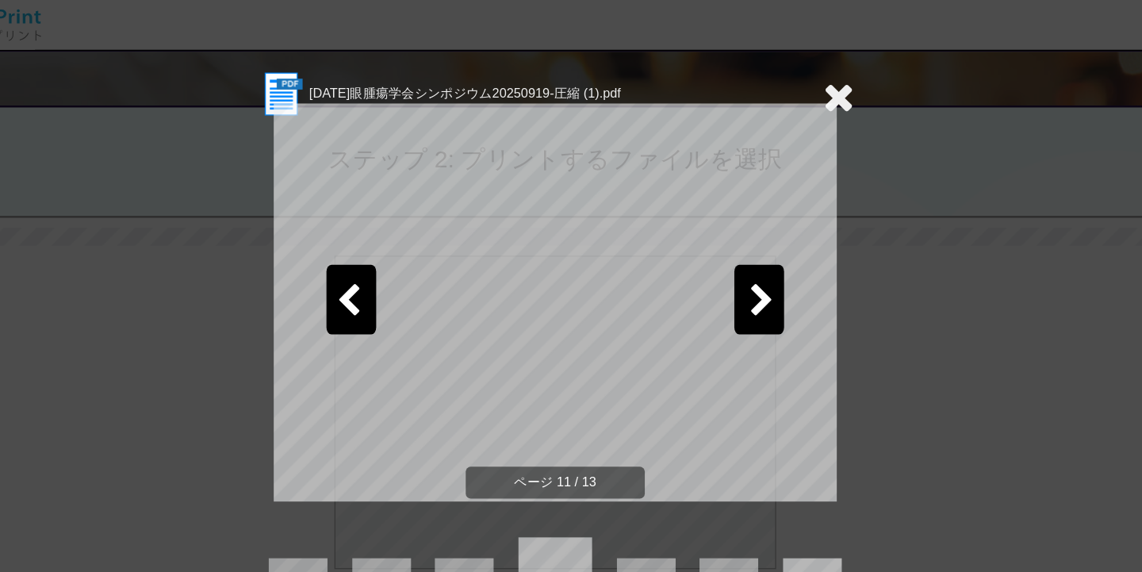
click at [726, 242] on icon at bounding box center [736, 241] width 20 height 28
click at [726, 240] on icon at bounding box center [736, 241] width 20 height 28
click at [785, 83] on icon at bounding box center [797, 78] width 25 height 32
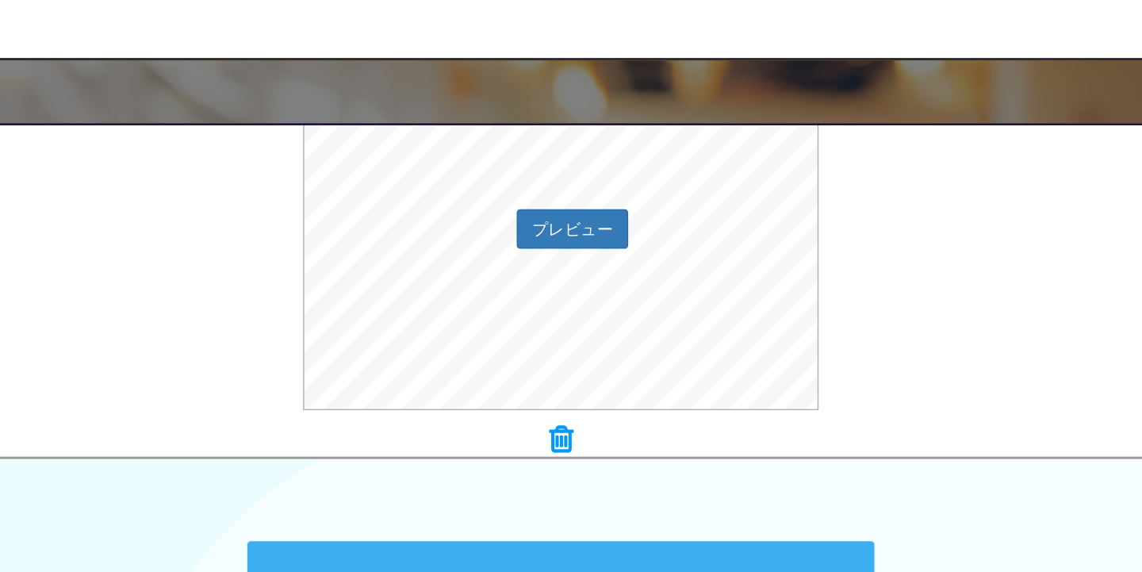
scroll to position [569, 0]
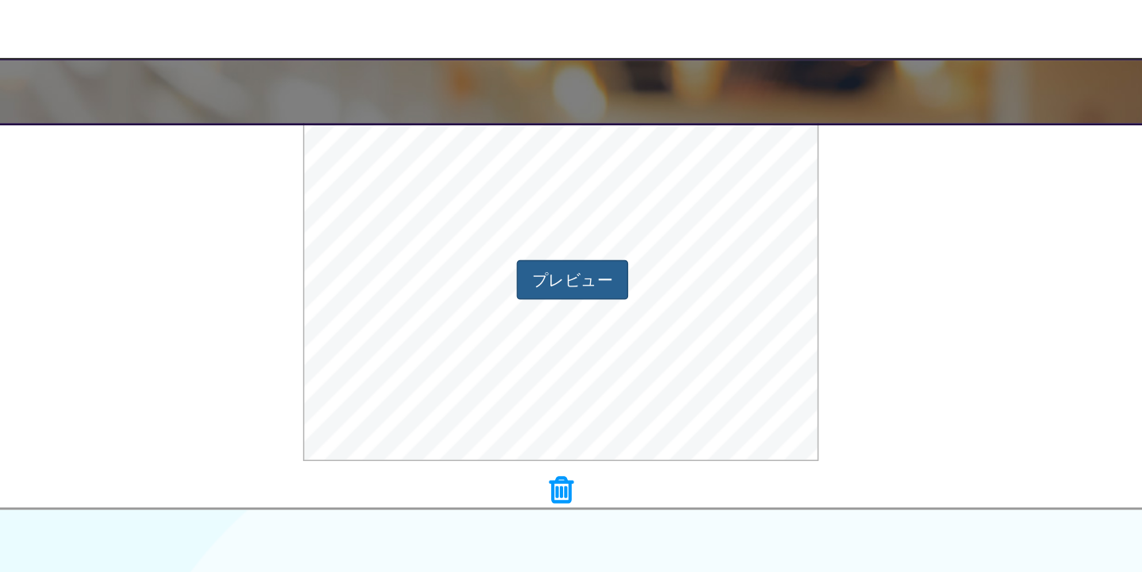
click at [541, 195] on button "プレビュー" at bounding box center [579, 191] width 76 height 27
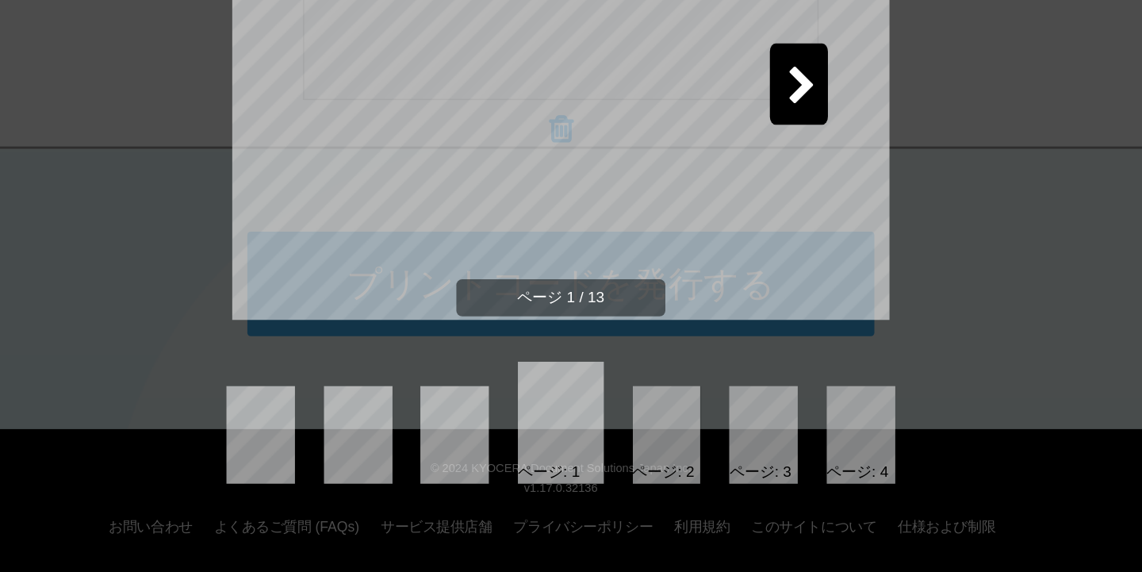
scroll to position [634, 0]
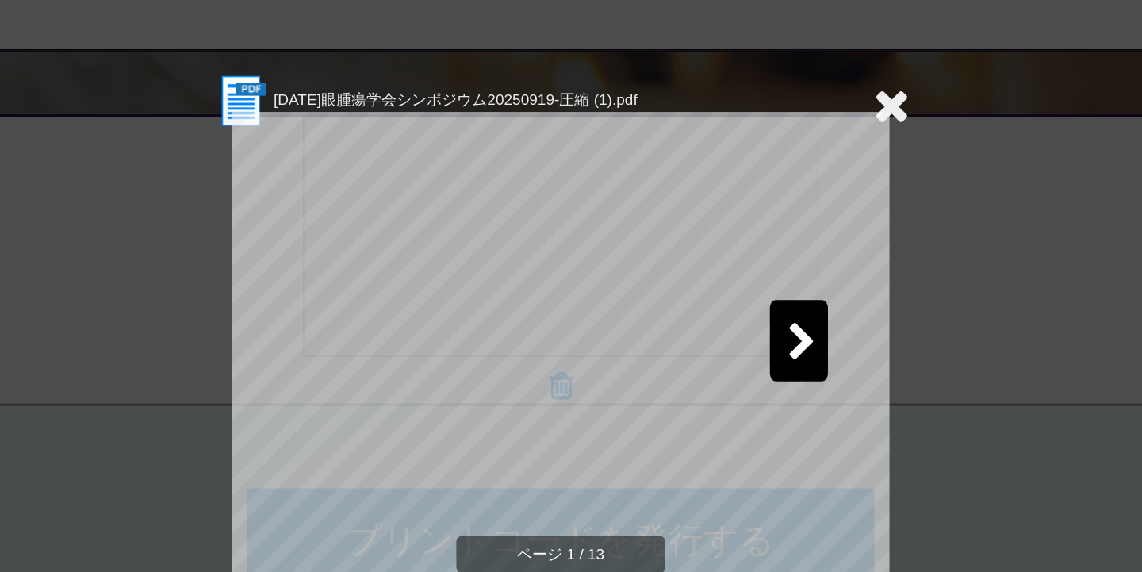
click at [726, 242] on icon at bounding box center [736, 241] width 20 height 28
click at [726, 241] on icon at bounding box center [736, 241] width 20 height 28
click at [785, 79] on icon at bounding box center [797, 78] width 25 height 32
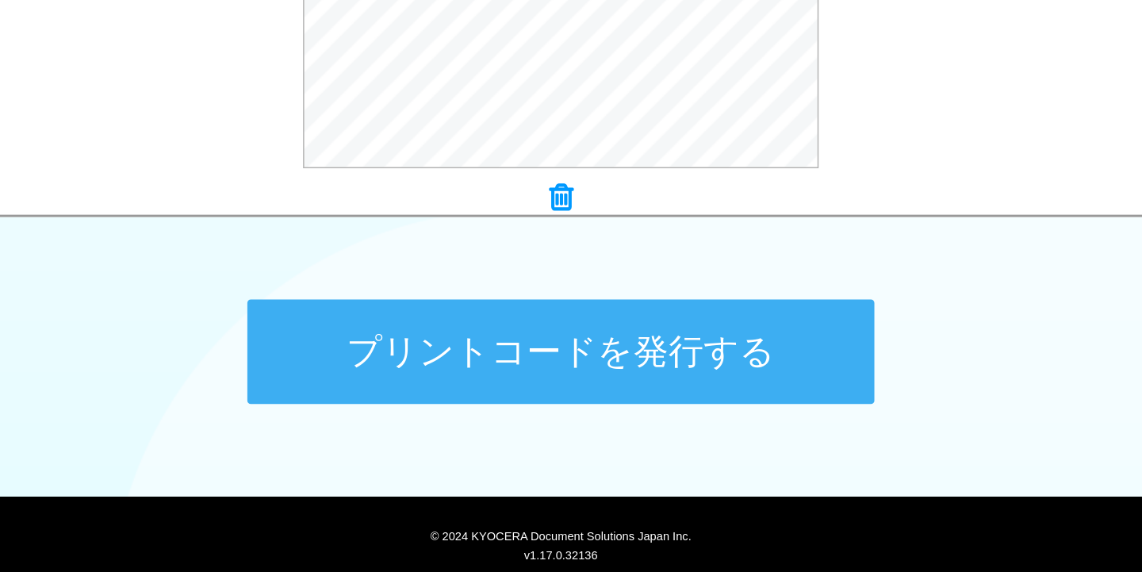
click at [545, 340] on button "プリントコードを発行する" at bounding box center [571, 375] width 428 height 71
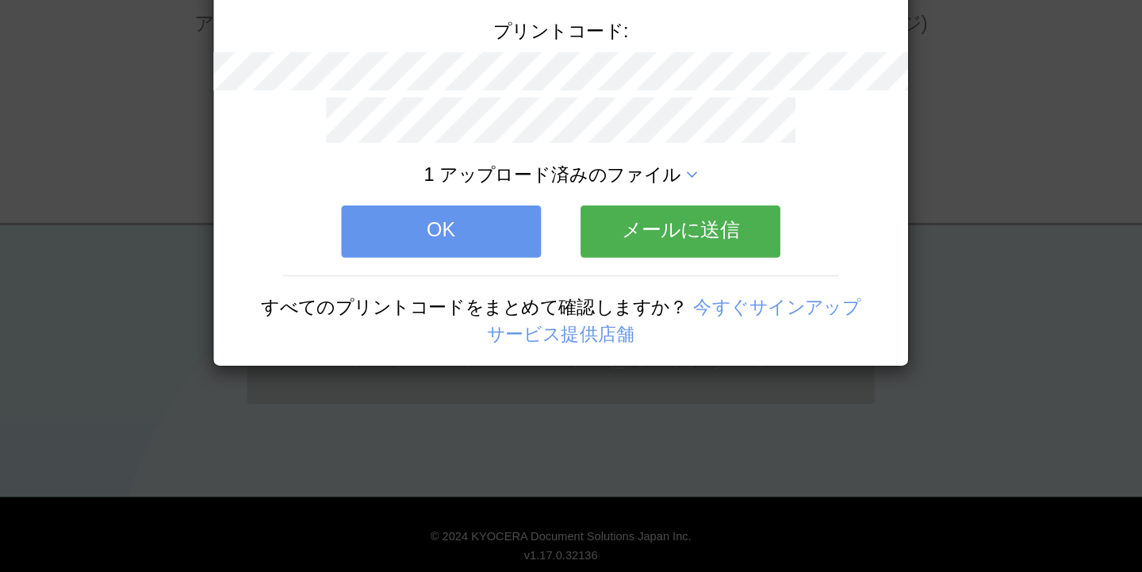
scroll to position [0, 0]
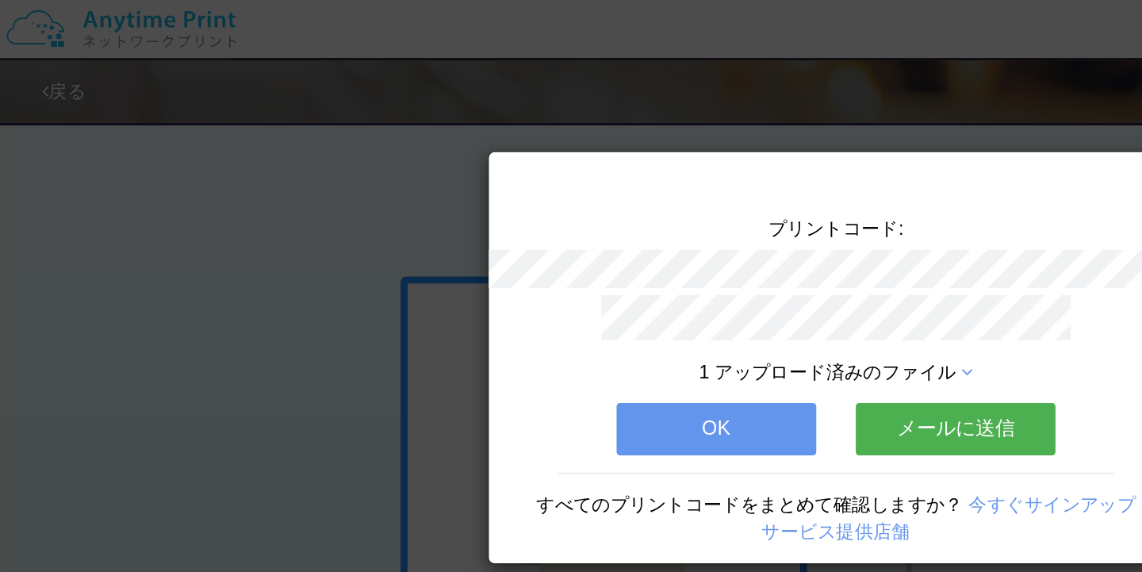
click at [620, 285] on button "メールに送信" at bounding box center [653, 292] width 136 height 35
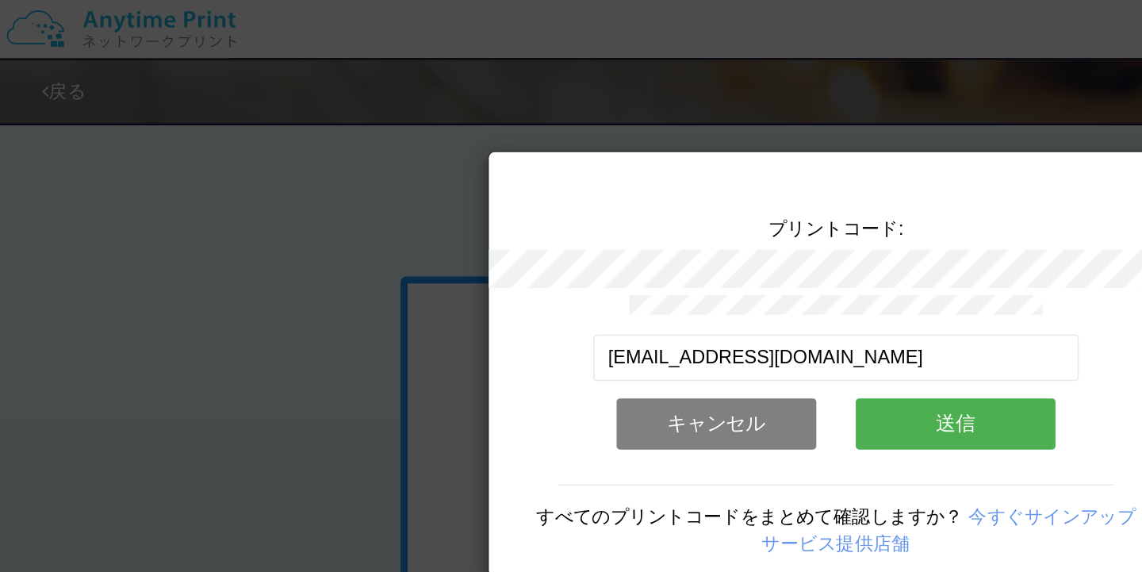
click at [617, 285] on button "送信" at bounding box center [653, 289] width 136 height 35
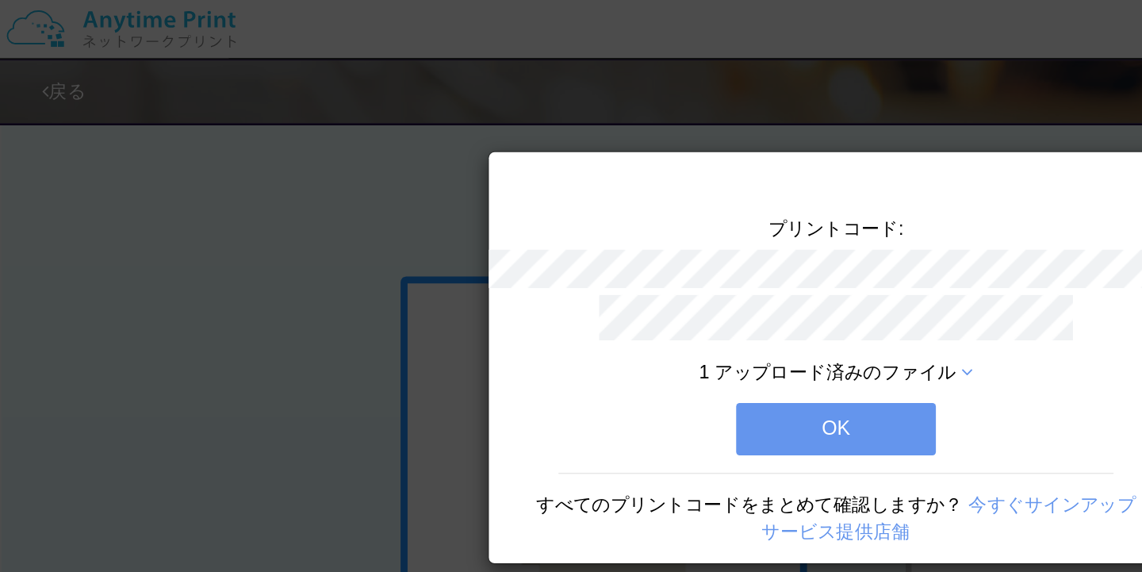
click at [232, 227] on div "プリントコード: 1 アップロード済みのファイル OK すべてのプリントコードをまとめて確認しますか？ 今すぐサインアップ サービス提供店舗" at bounding box center [571, 286] width 1142 height 572
